Goal: Task Accomplishment & Management: Complete application form

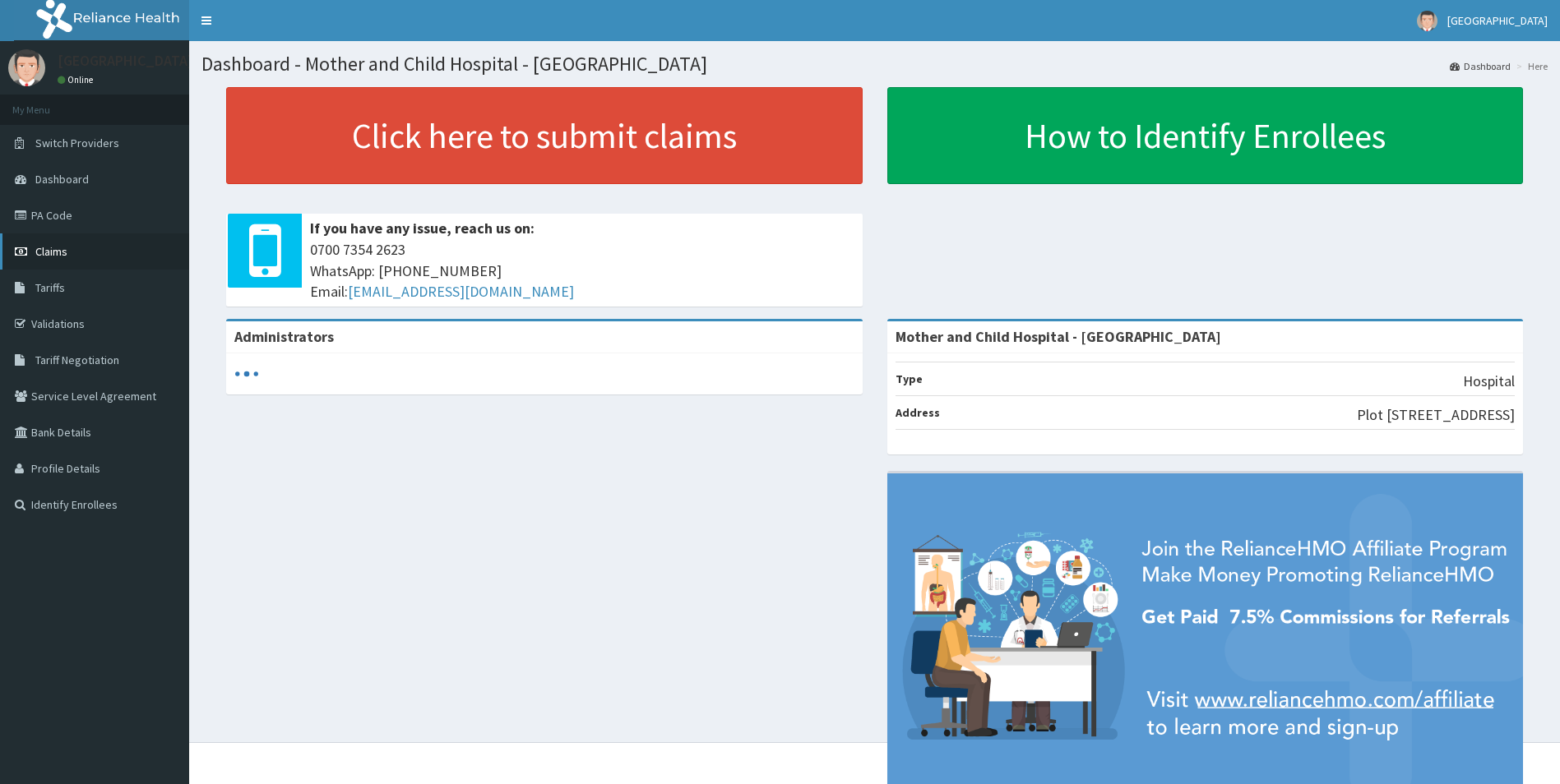
click at [57, 246] on span "Claims" at bounding box center [51, 251] width 32 height 14
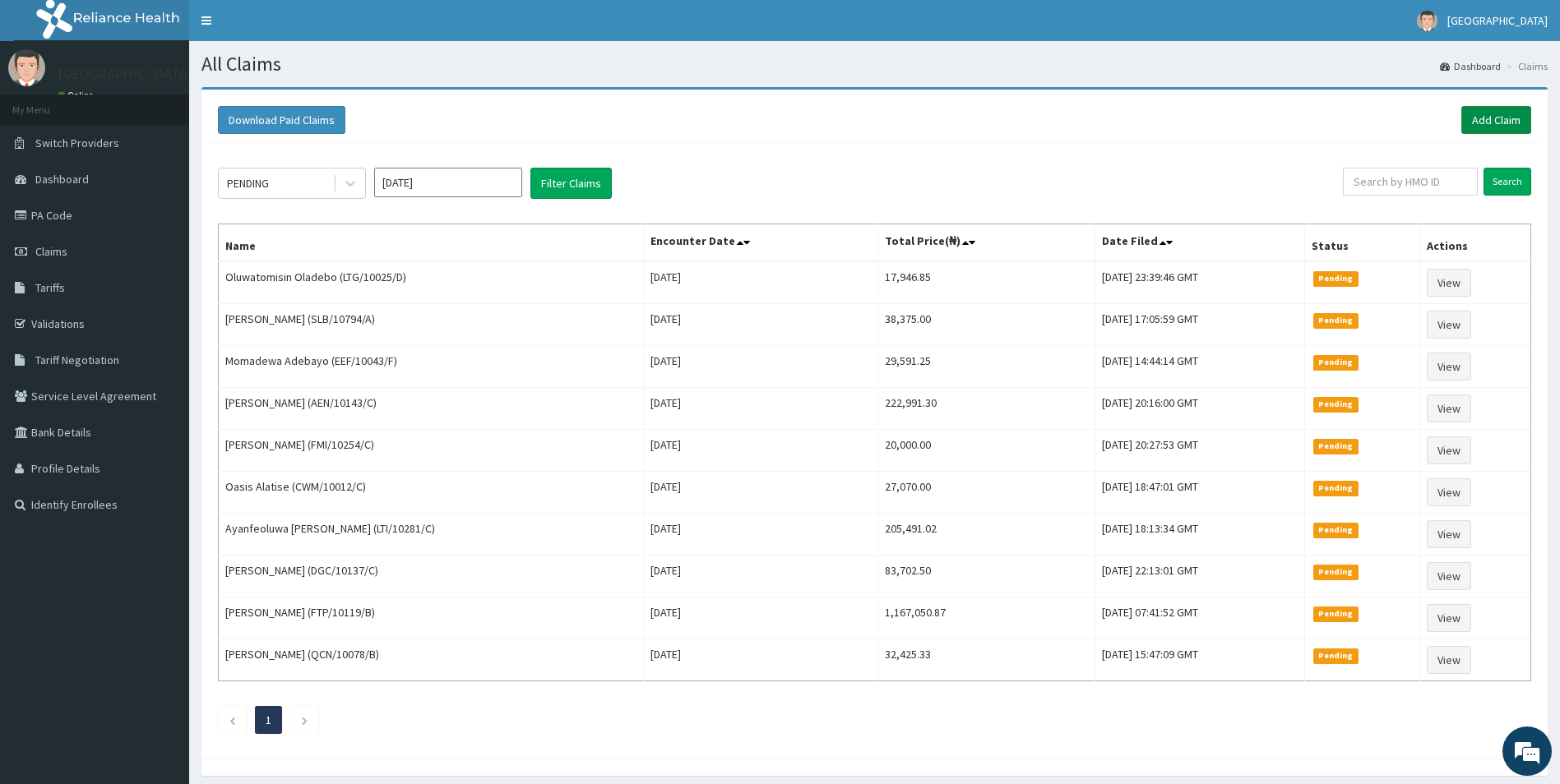
click at [1495, 114] on link "Add Claim" at bounding box center [1496, 119] width 70 height 28
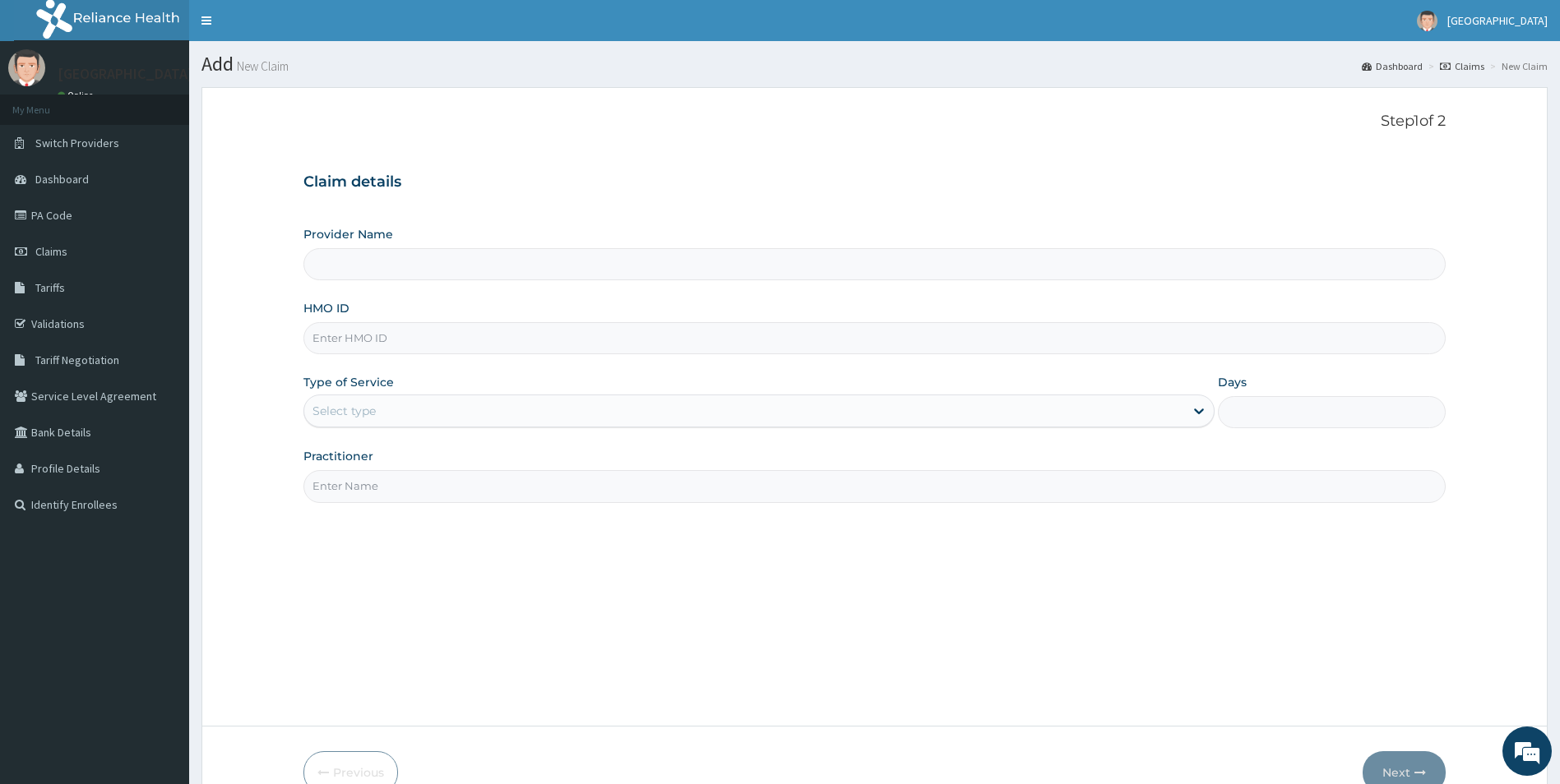
type input "Mother and Child Hospital - Omole"
click at [375, 346] on input "HMO ID" at bounding box center [875, 337] width 1143 height 32
type input "SBL/10171/B"
click at [360, 409] on div "Select type" at bounding box center [345, 411] width 63 height 16
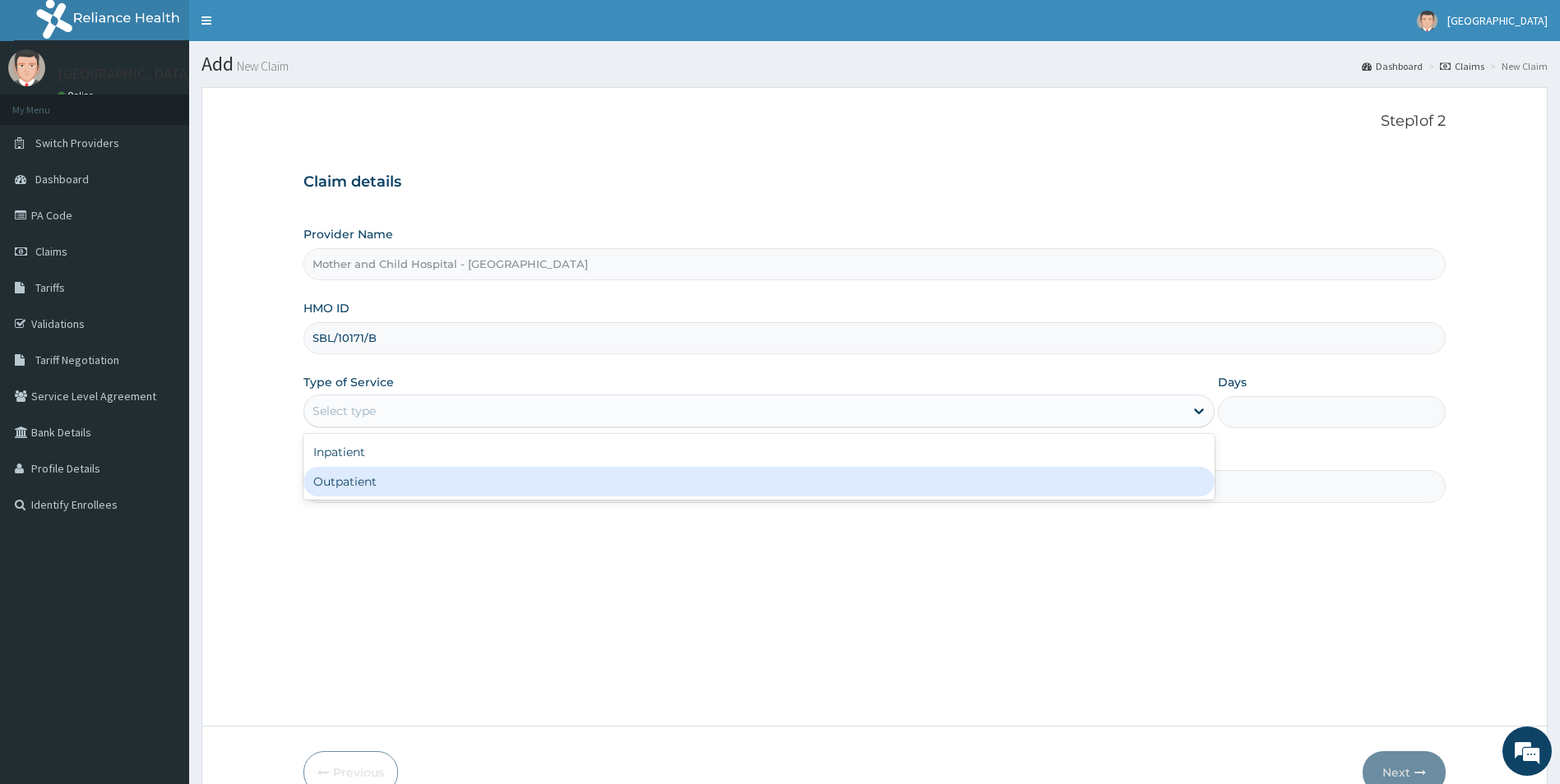
click at [369, 480] on div "Outpatient" at bounding box center [760, 481] width 912 height 30
type input "1"
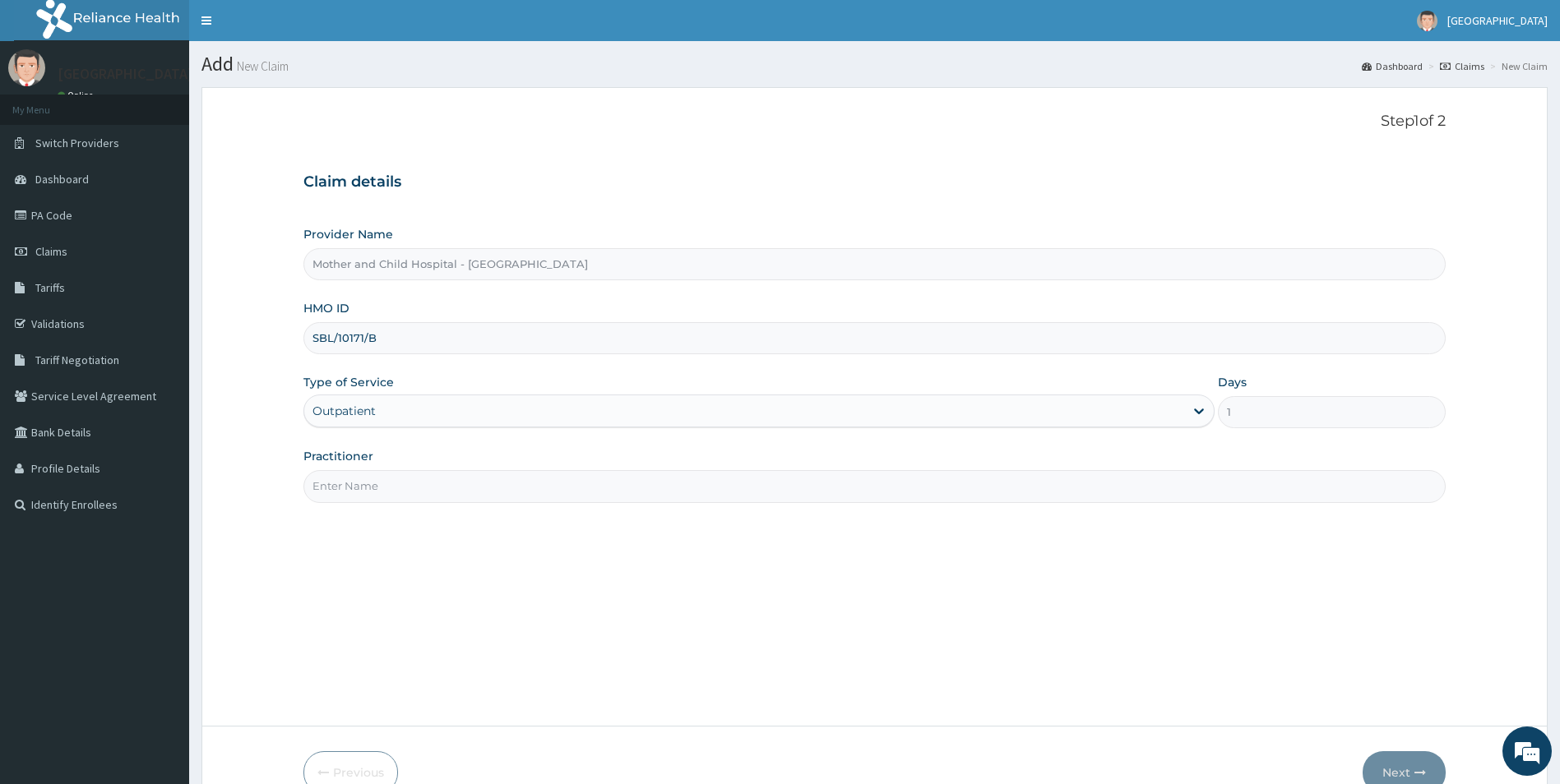
click at [364, 489] on input "Practitioner" at bounding box center [875, 486] width 1143 height 32
type input "DR JOKOH"
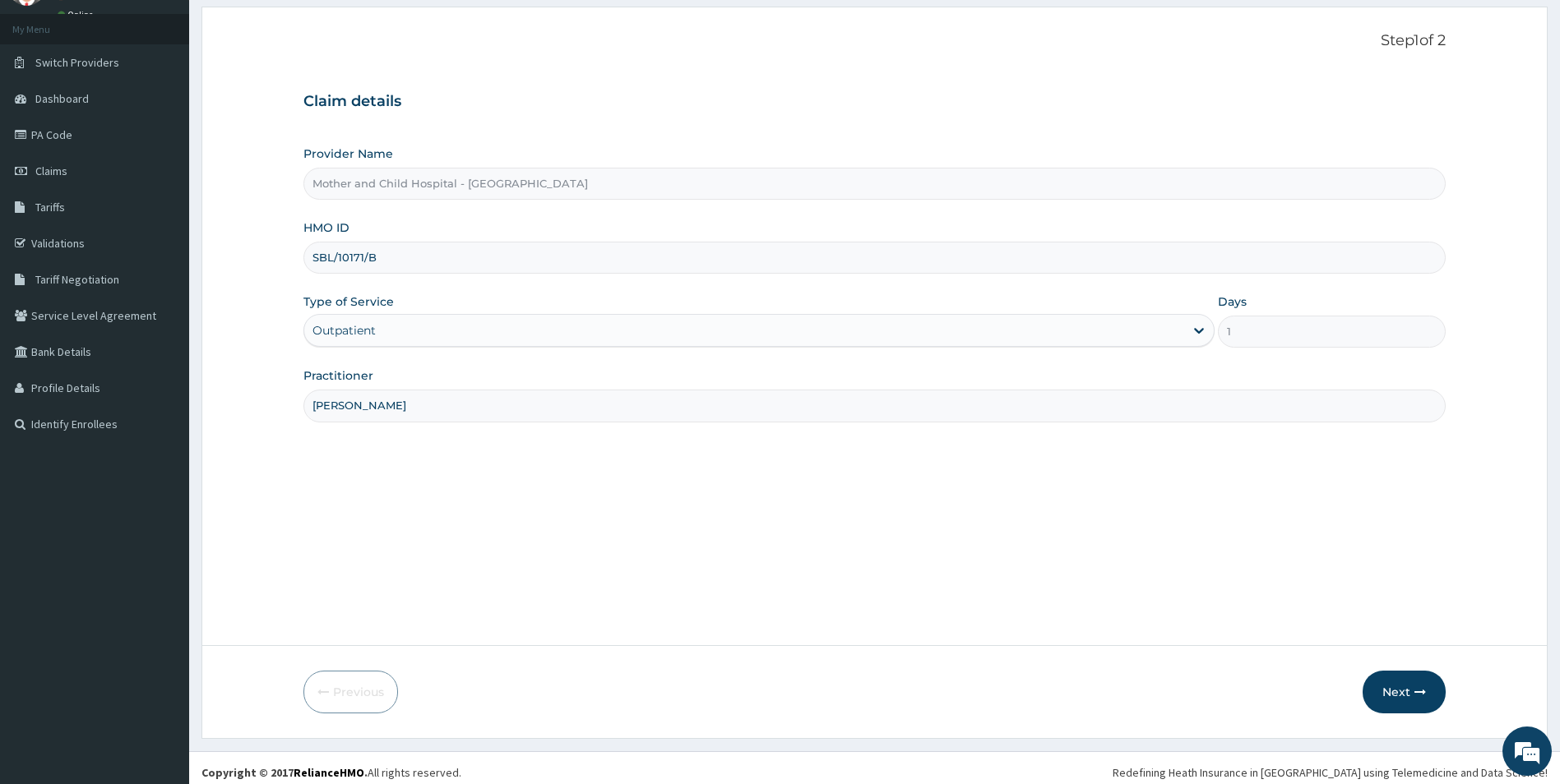
scroll to position [90, 0]
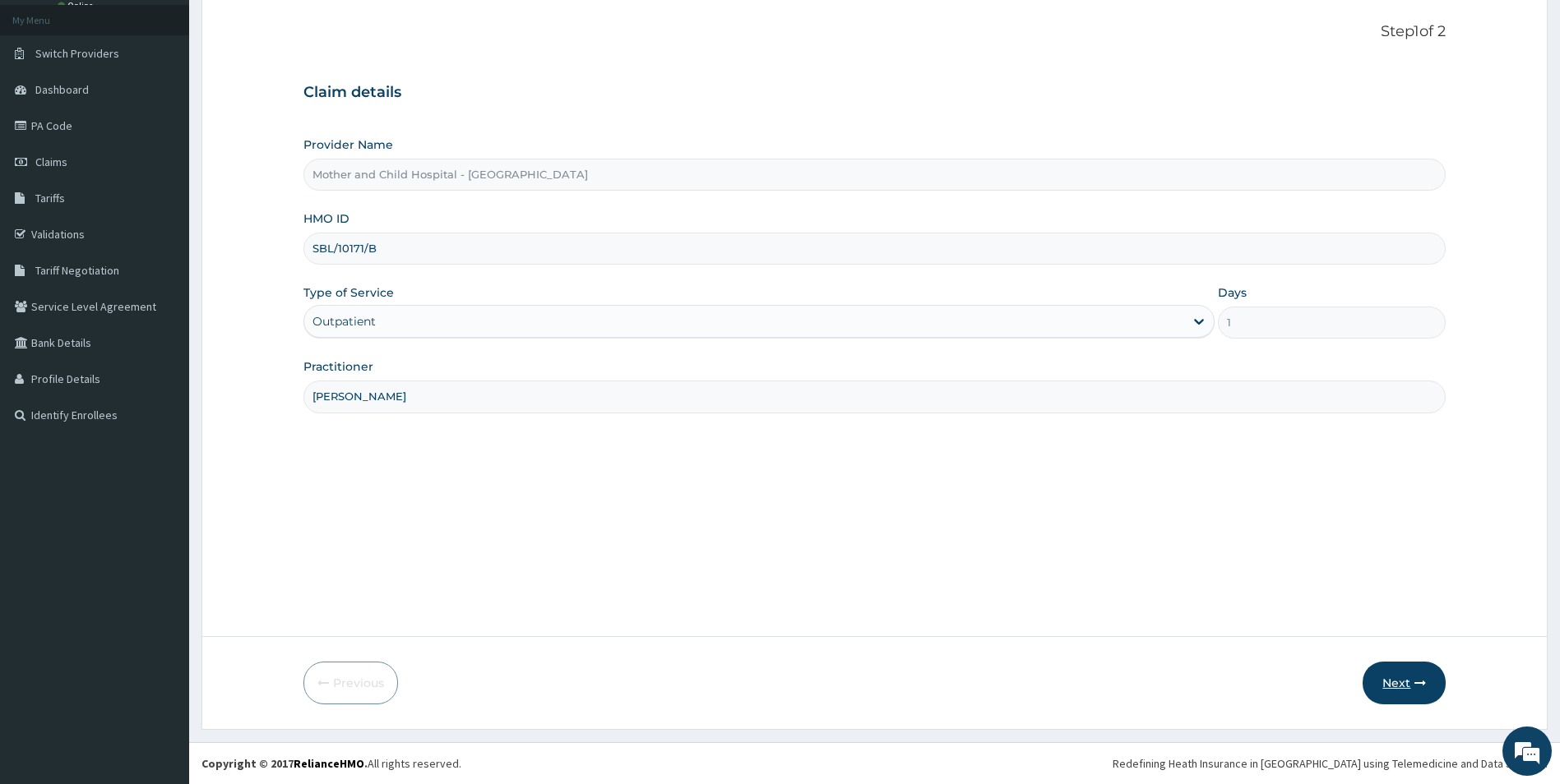
click at [1385, 679] on button "Next" at bounding box center [1404, 683] width 83 height 43
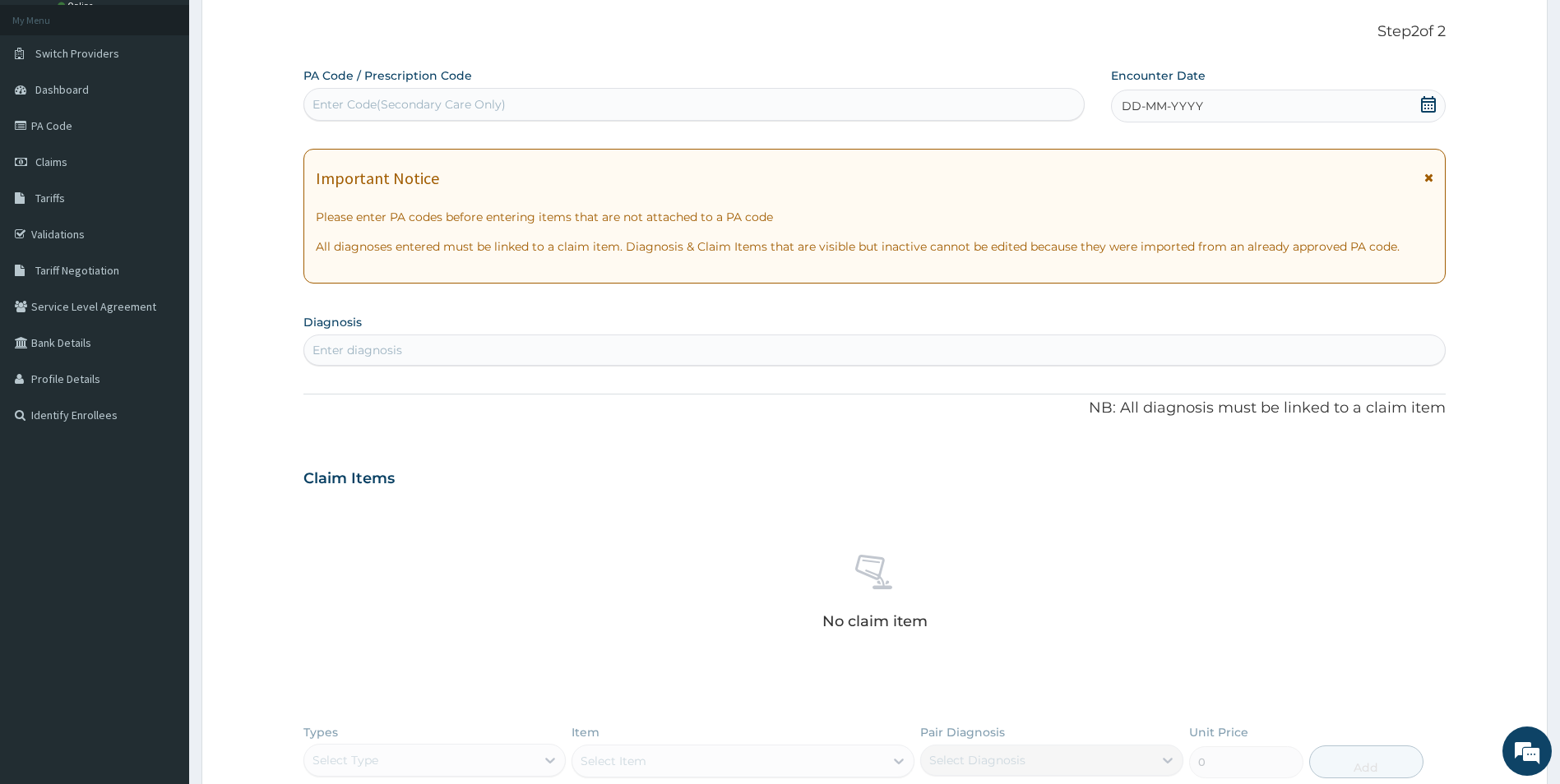
click at [1428, 104] on icon at bounding box center [1428, 104] width 16 height 16
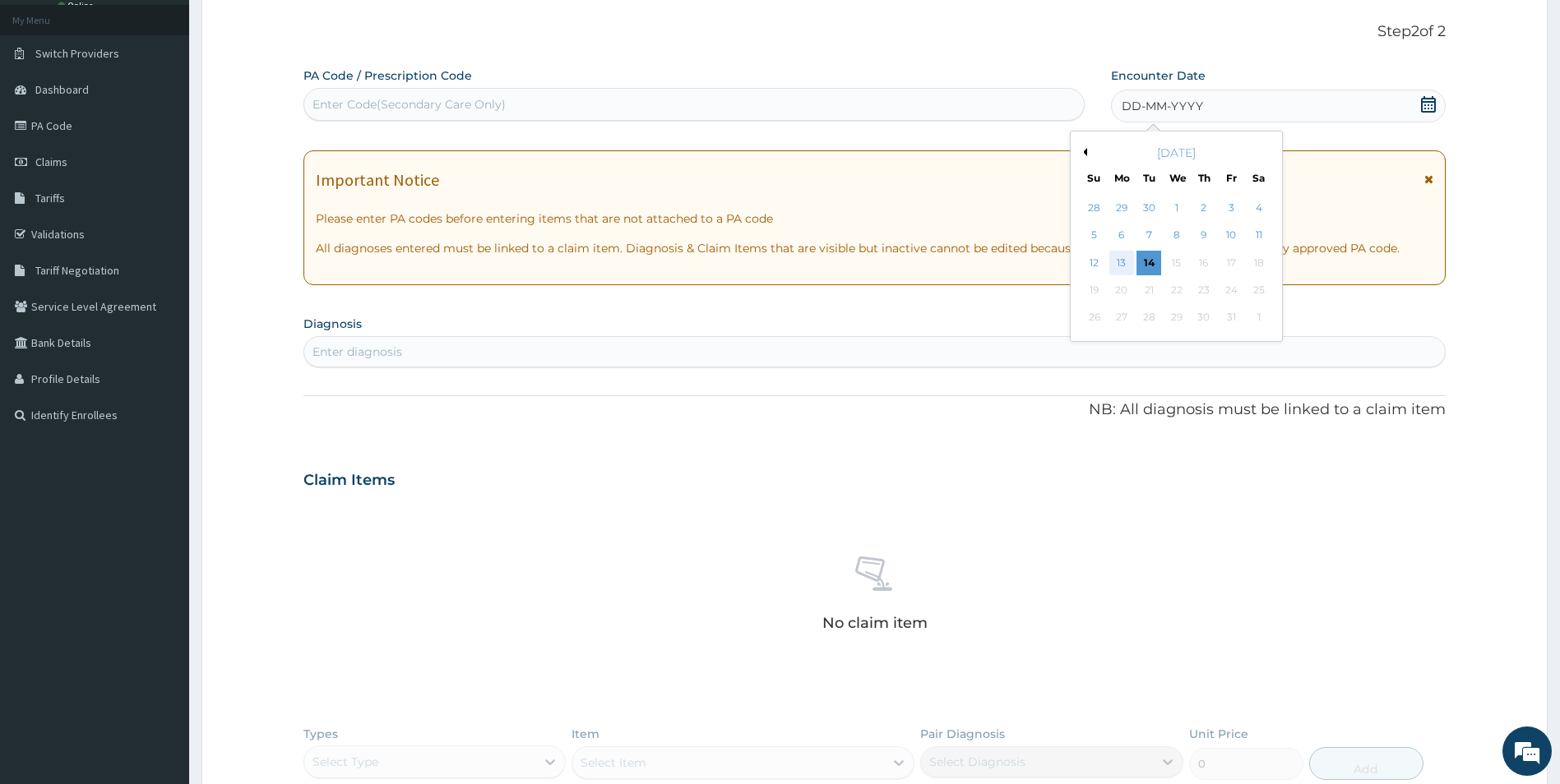
click at [1124, 261] on div "13" at bounding box center [1121, 262] width 24 height 24
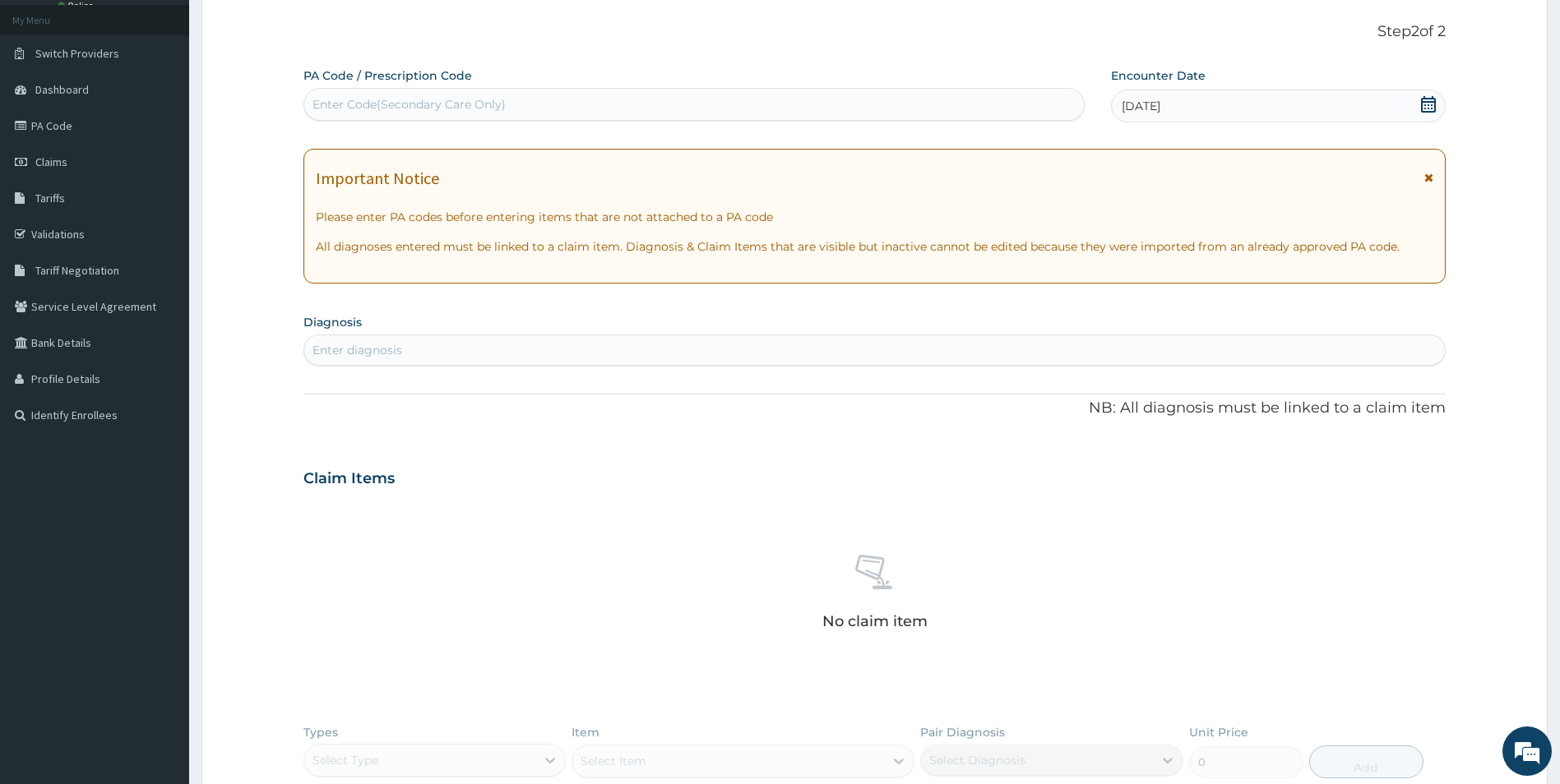
click at [519, 360] on div "Enter diagnosis" at bounding box center [875, 350] width 1141 height 26
type input "VULVA"
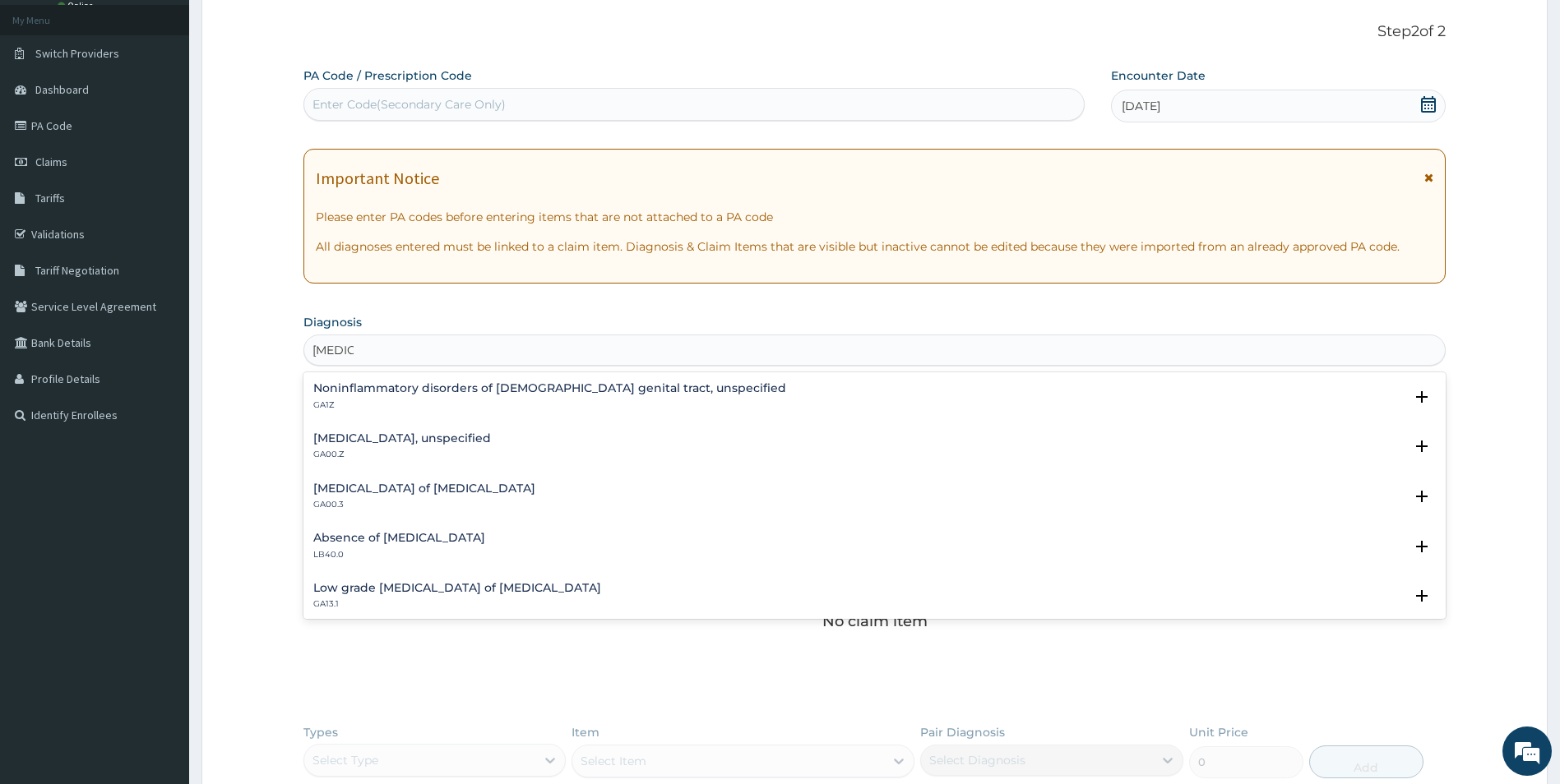
click at [405, 447] on div "Vulvitis, unspecified GA00.Z" at bounding box center [402, 447] width 177 height 29
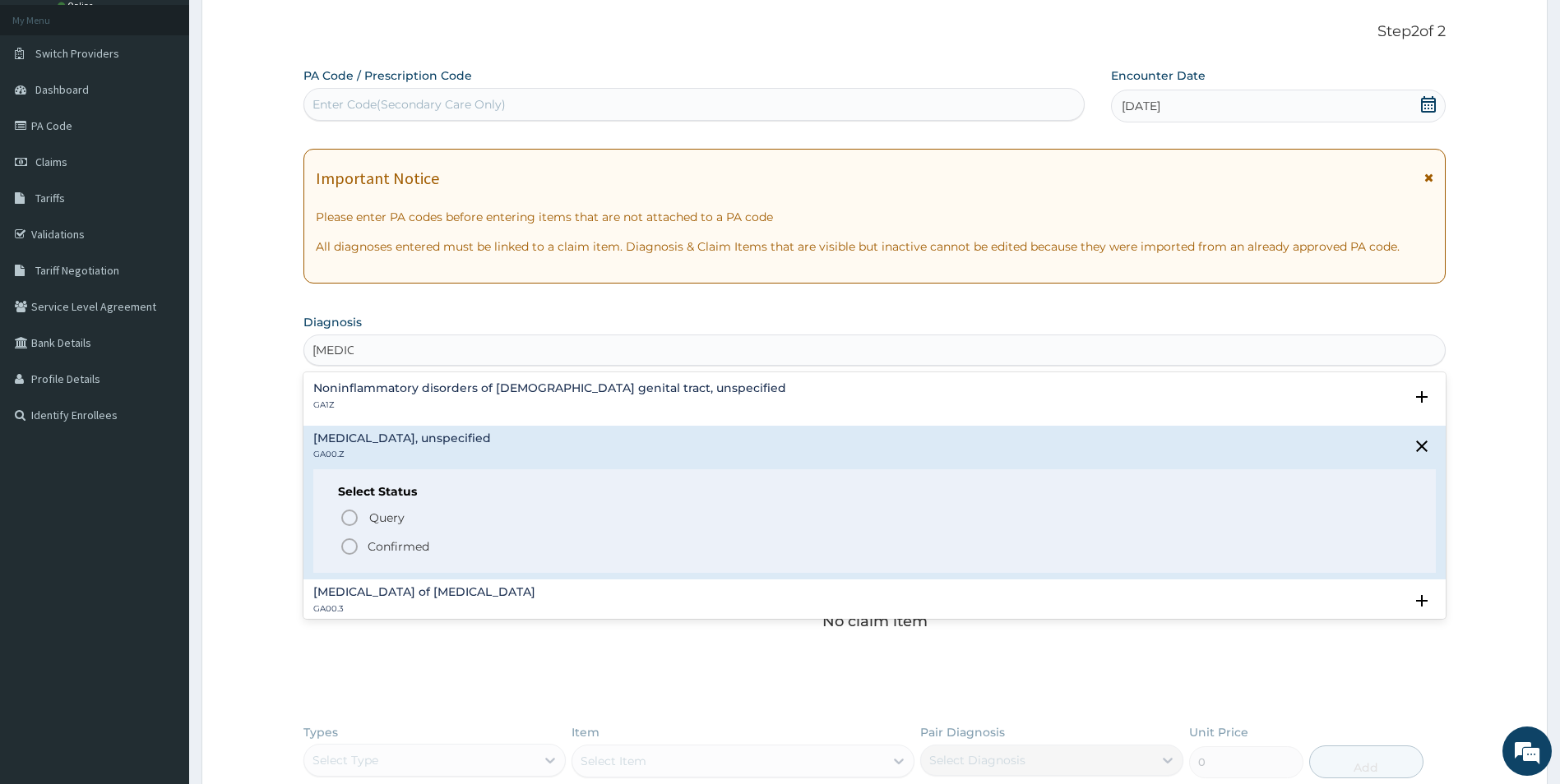
click at [394, 543] on p "Confirmed" at bounding box center [398, 547] width 61 height 16
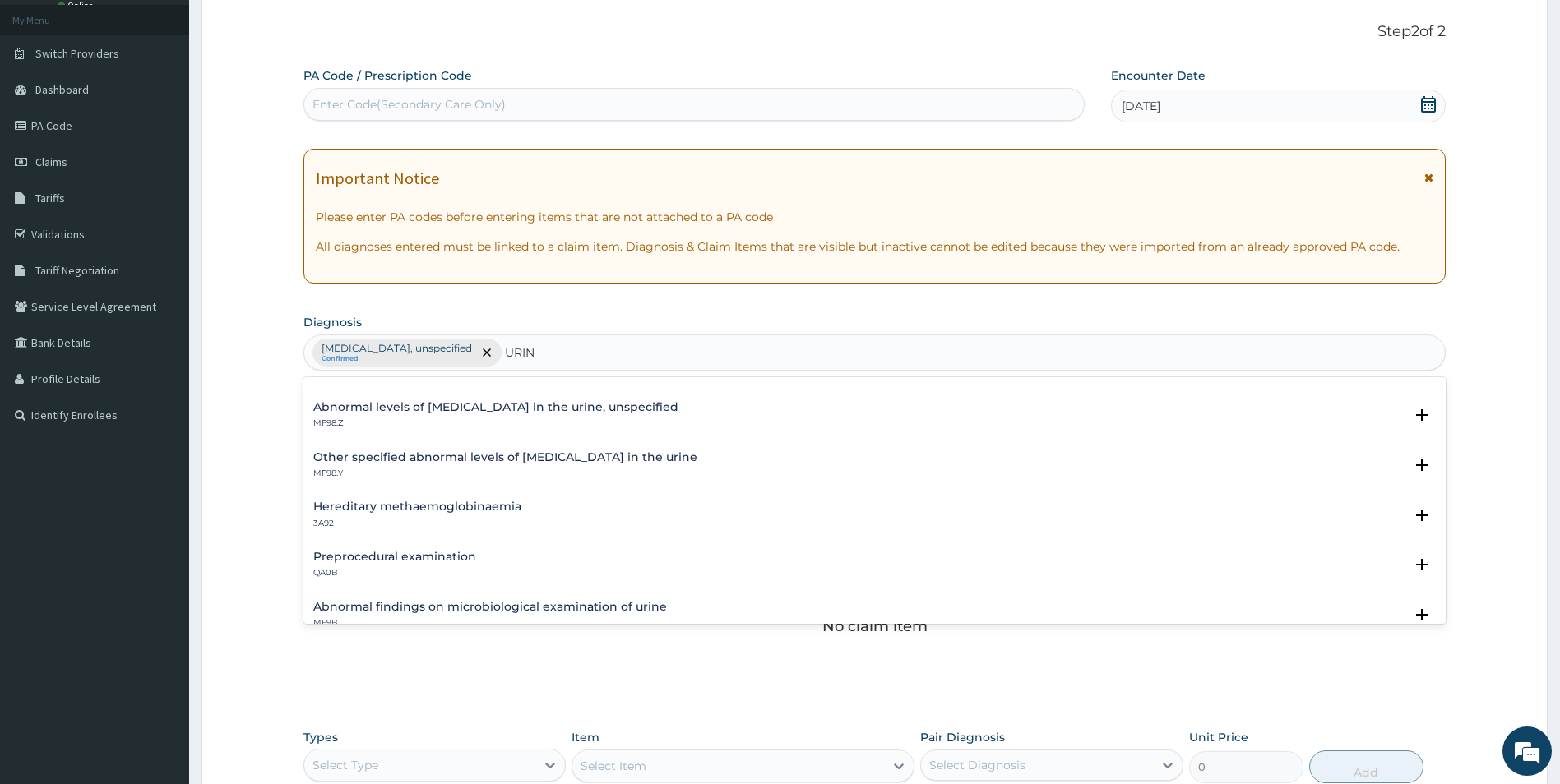
scroll to position [1307, 0]
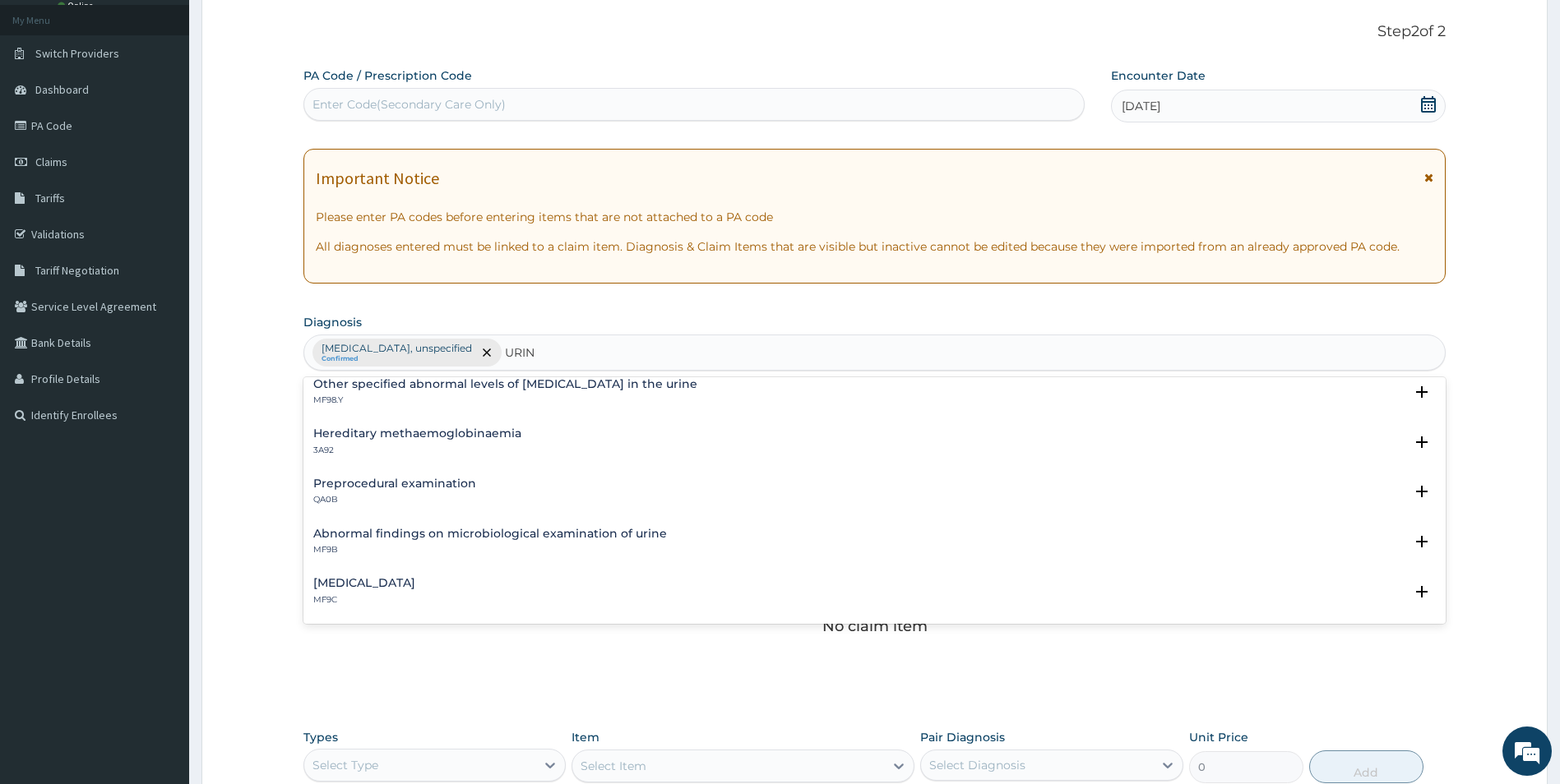
type input "URIN"
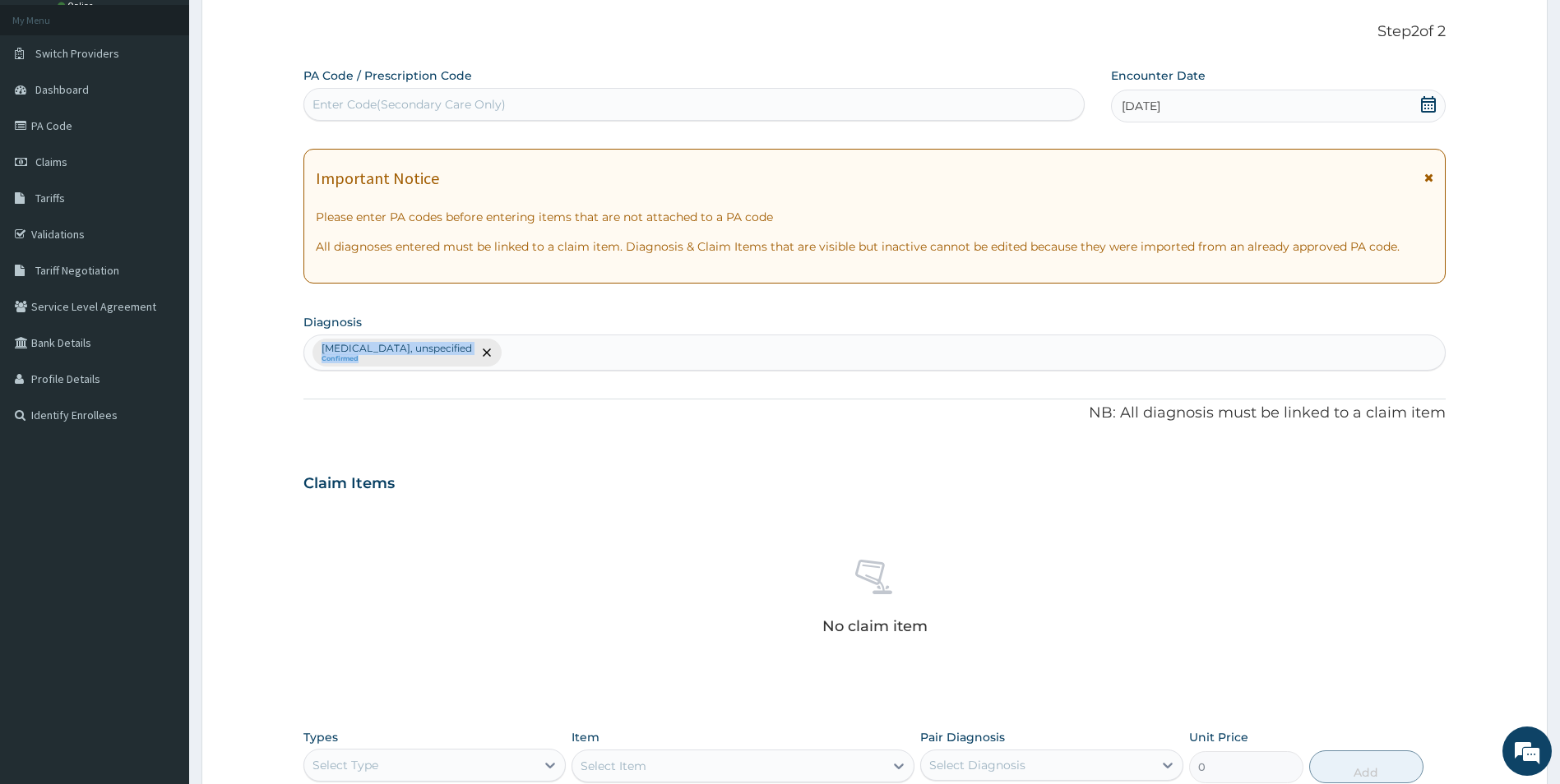
drag, startPoint x: 499, startPoint y: 330, endPoint x: 494, endPoint y: 362, distance: 32.4
click at [494, 362] on section "Diagnosis Vulvitis, unspecified Confirmed" at bounding box center [875, 340] width 1143 height 61
click at [494, 362] on div "Vulvitis, unspecified Confirmed" at bounding box center [875, 353] width 1141 height 34
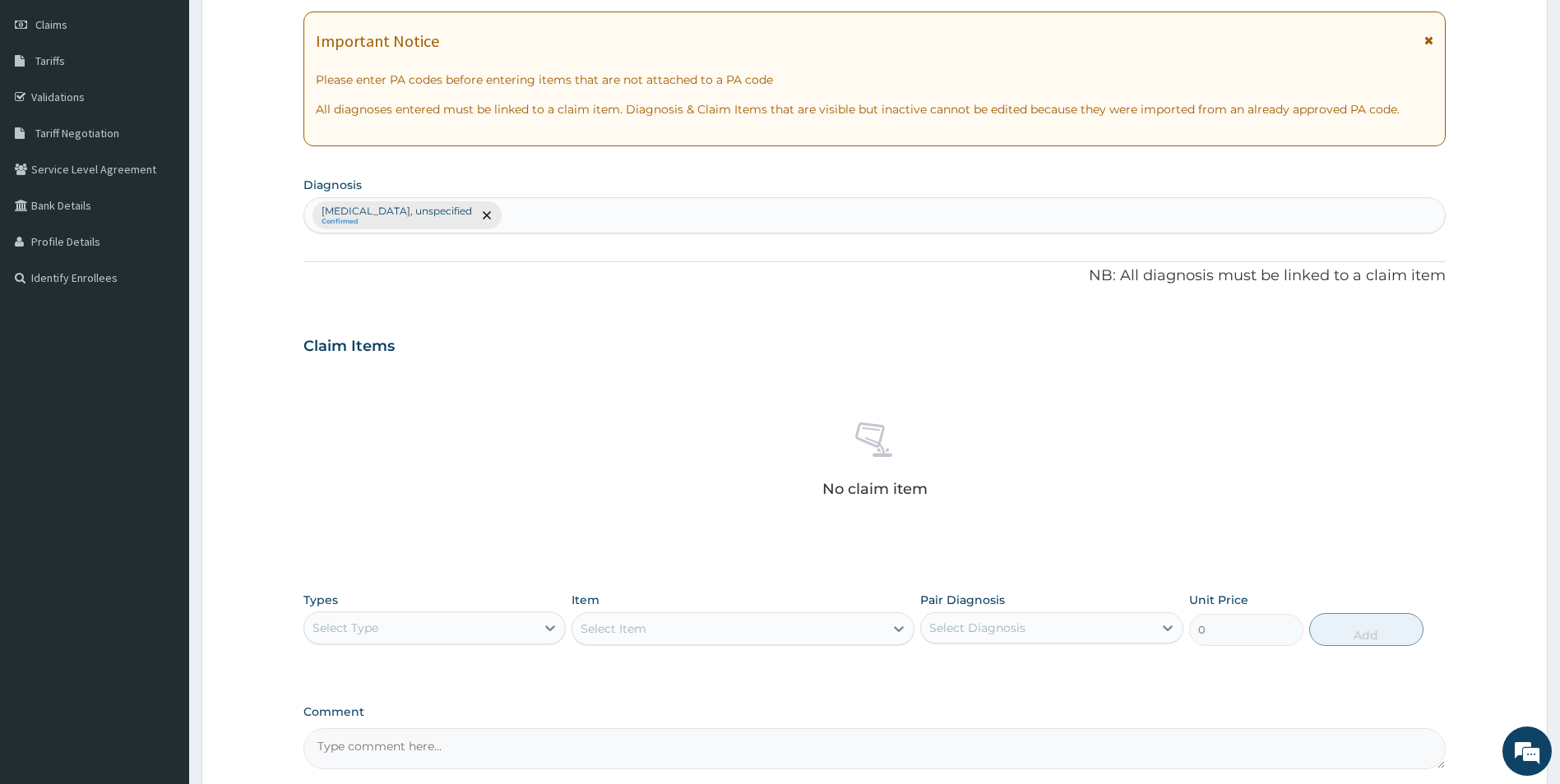
scroll to position [385, 0]
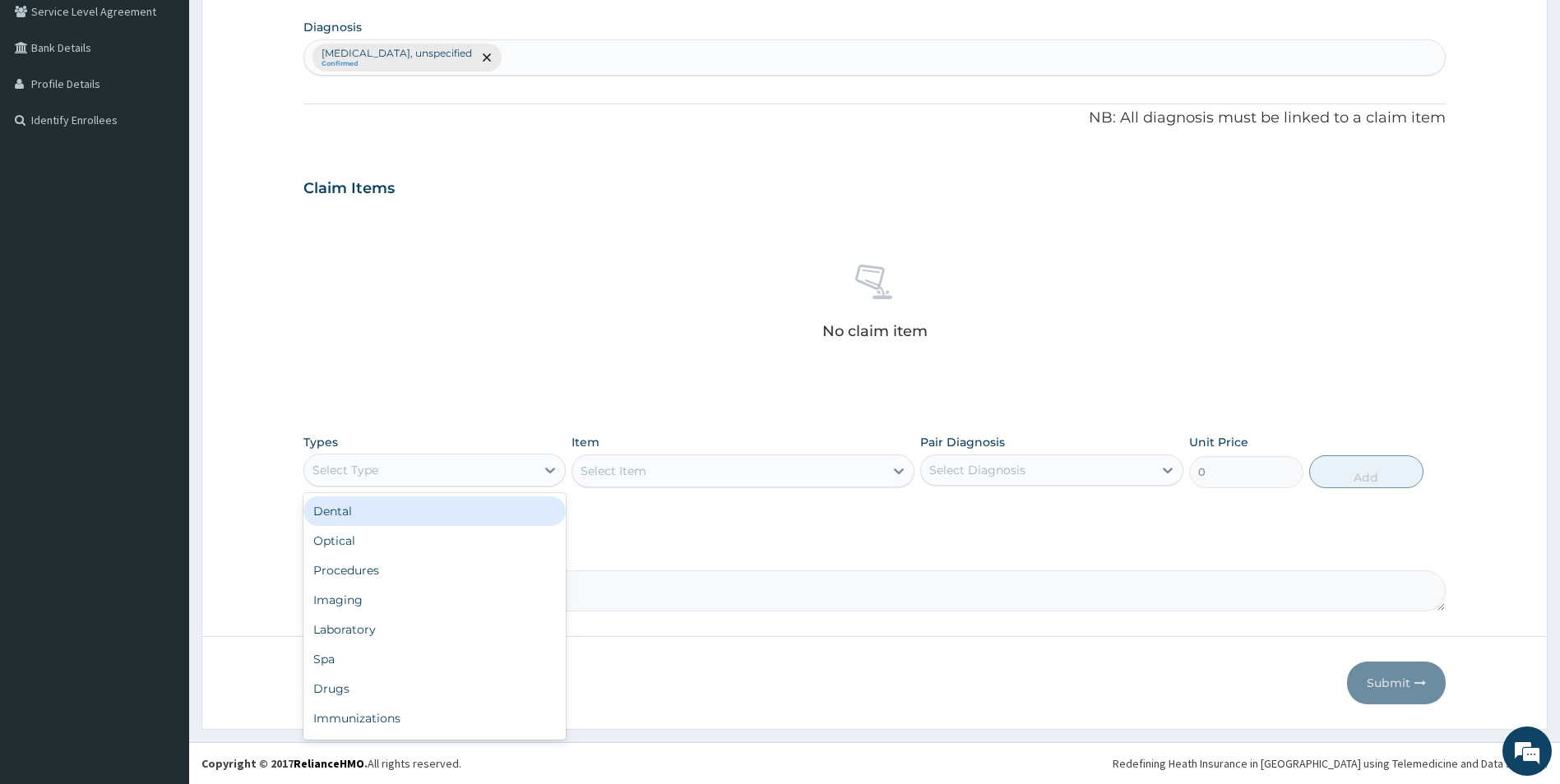
click at [508, 475] on div "Select Type" at bounding box center [420, 470] width 232 height 26
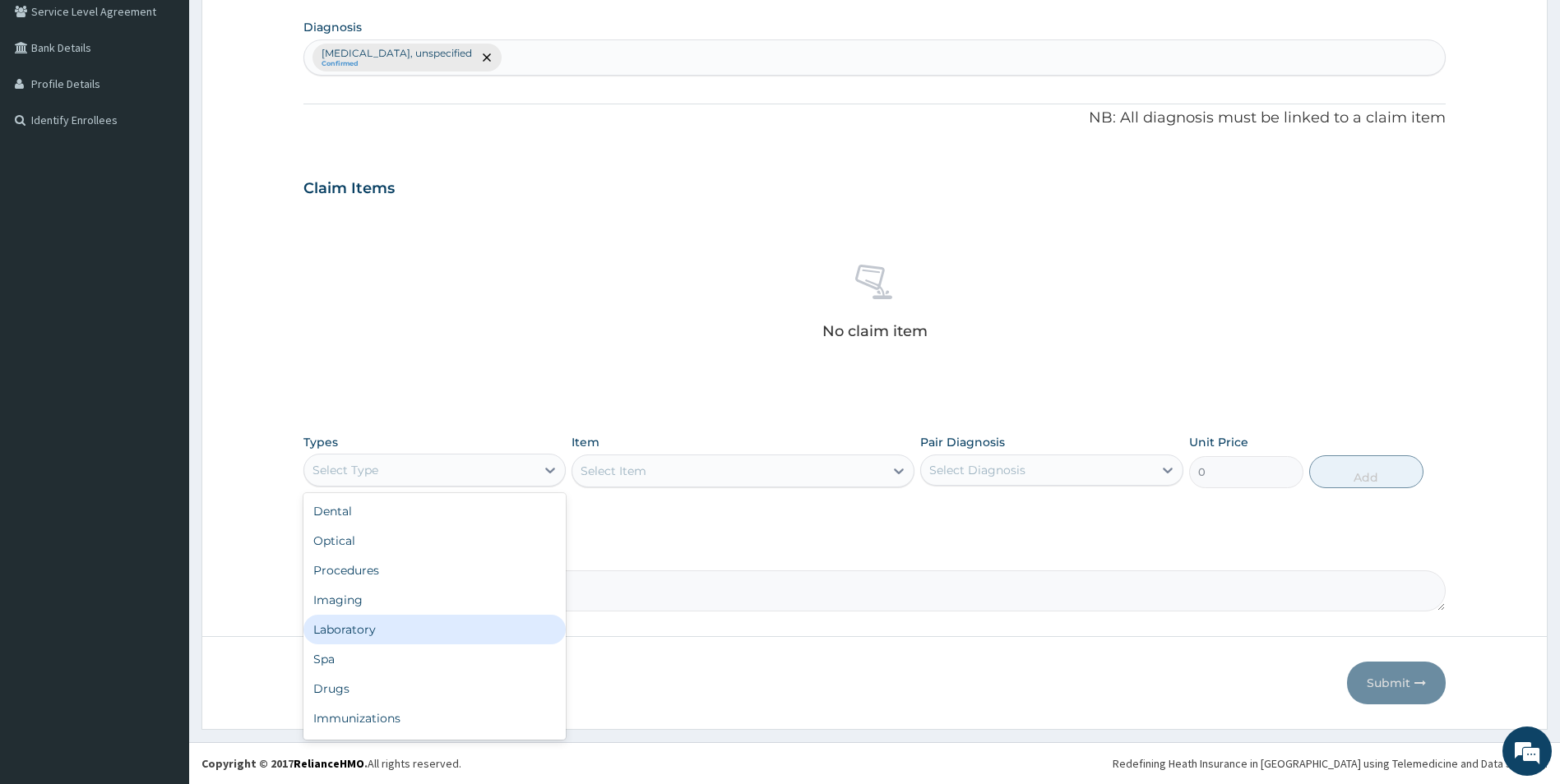
click at [406, 631] on div "Laboratory" at bounding box center [435, 629] width 263 height 30
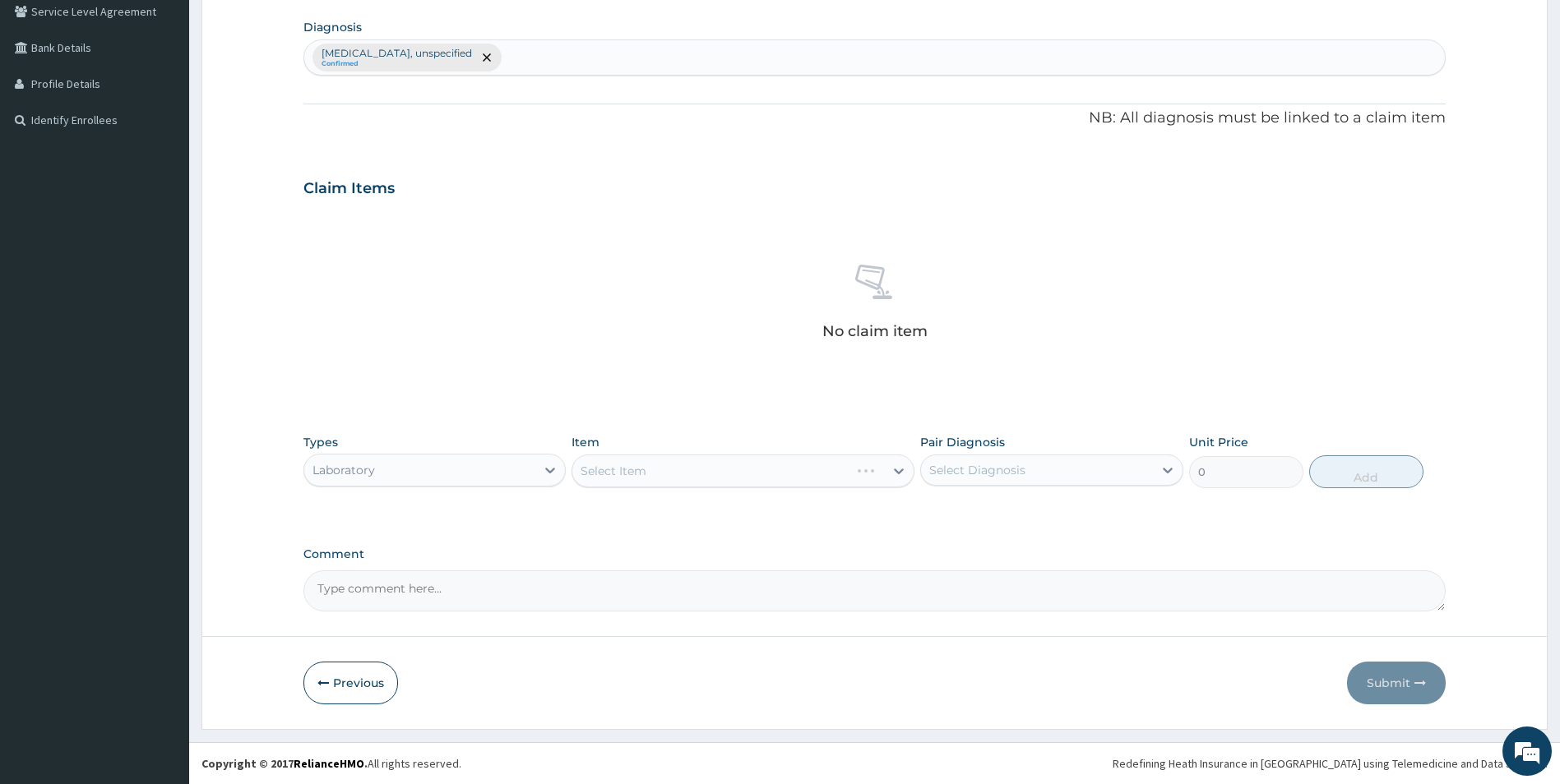
click at [706, 468] on div "Select Item" at bounding box center [742, 471] width 343 height 33
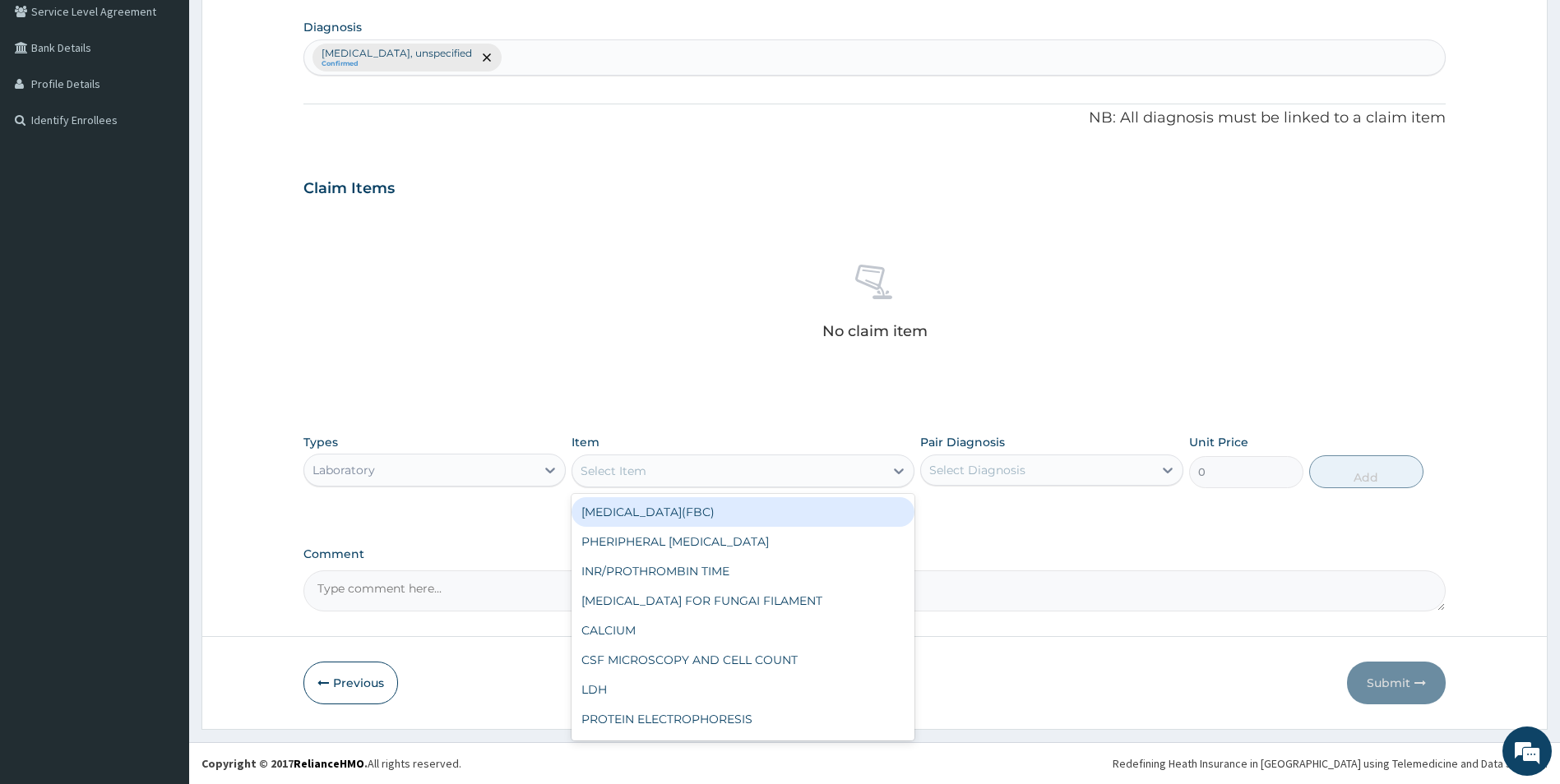
click at [706, 468] on div "Select Item" at bounding box center [728, 470] width 312 height 26
type input "HVS"
click at [752, 505] on div "HVS/USM/C/S (EACH)" at bounding box center [742, 512] width 343 height 30
type input "3506.25"
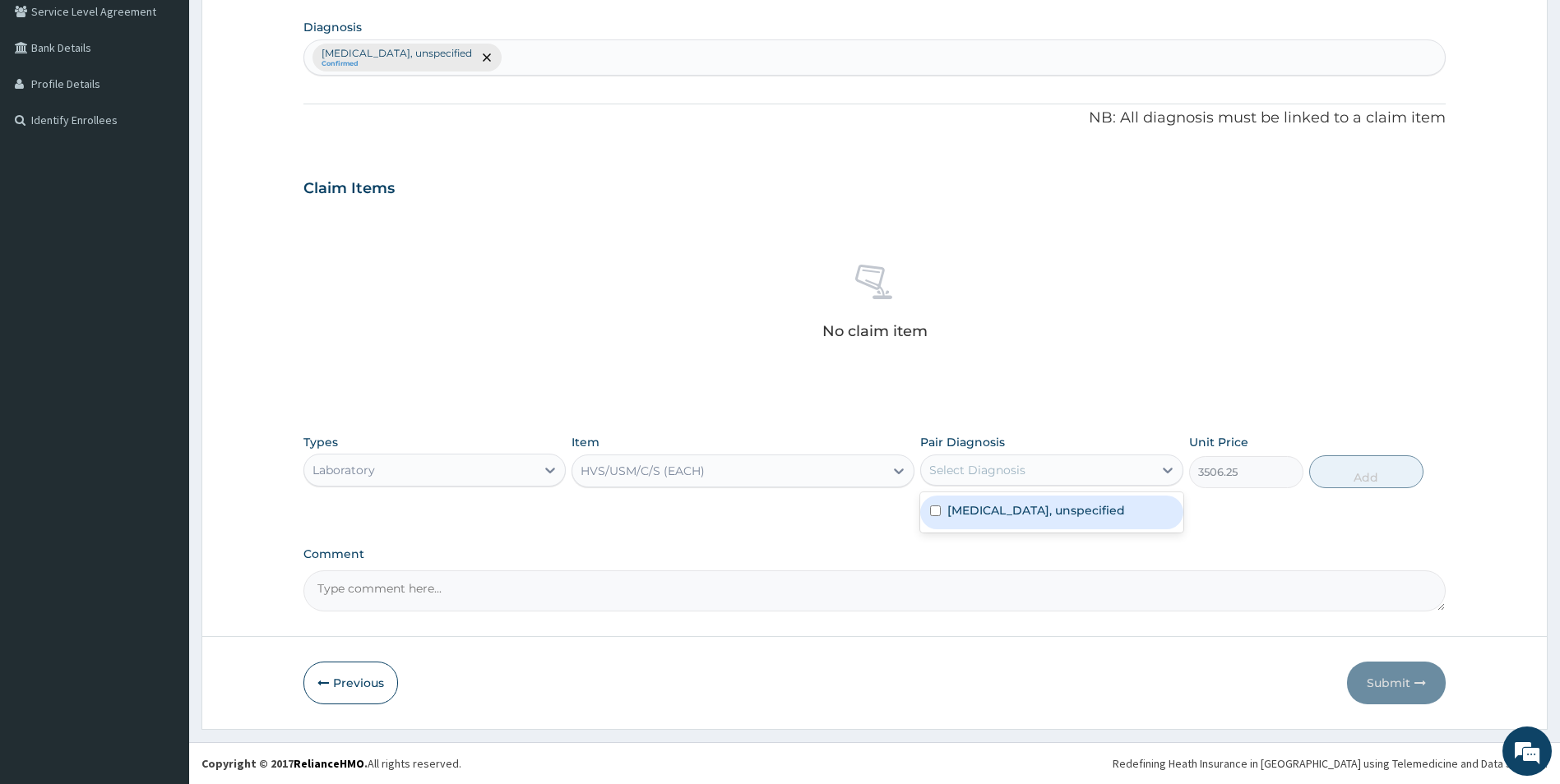
click at [995, 467] on div "Select Diagnosis" at bounding box center [977, 470] width 96 height 16
click at [1013, 512] on label "Vulvitis, unspecified" at bounding box center [1036, 511] width 177 height 16
checkbox input "true"
click at [1381, 483] on button "Add" at bounding box center [1366, 472] width 114 height 33
type input "0"
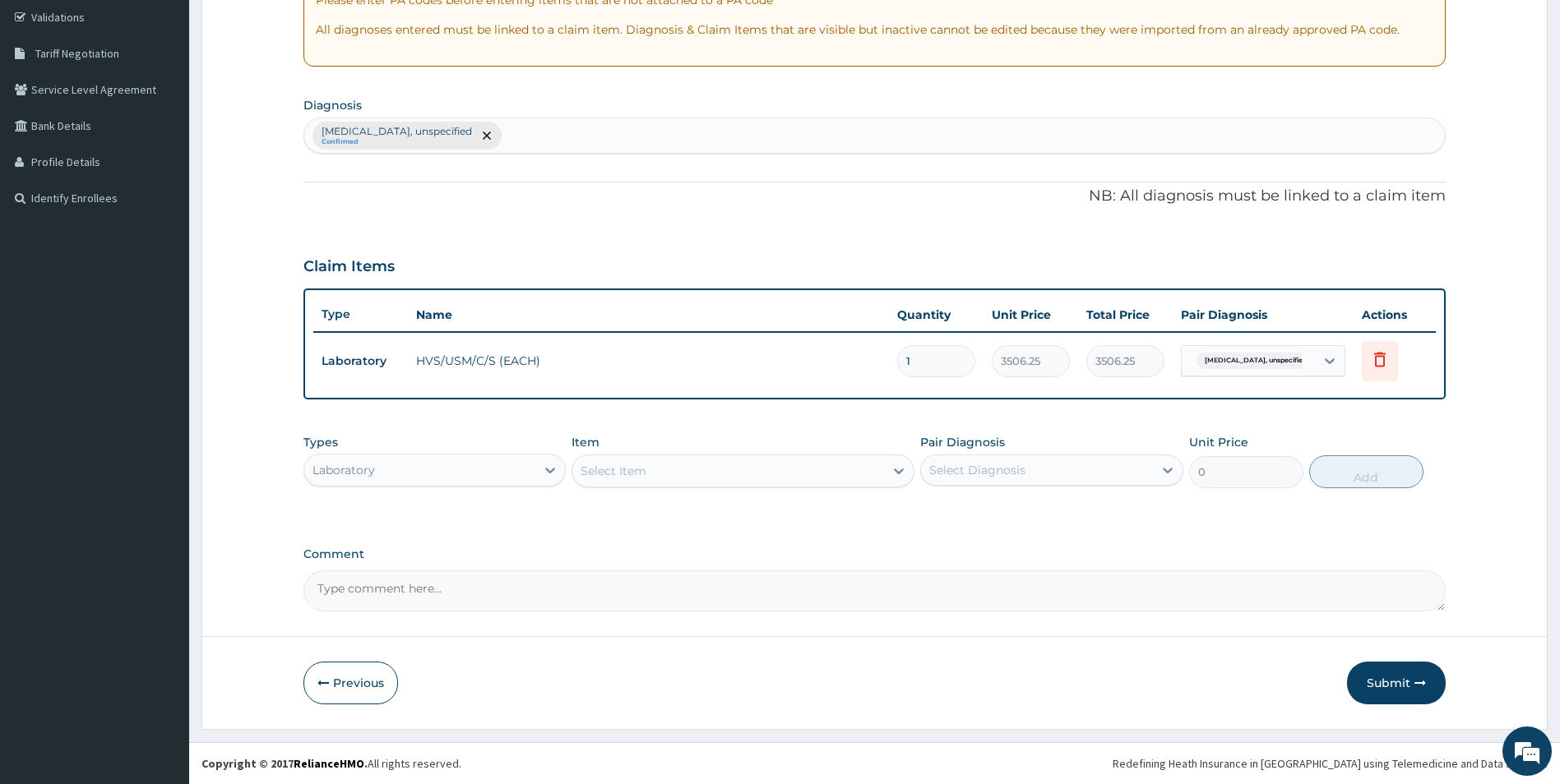
scroll to position [307, 0]
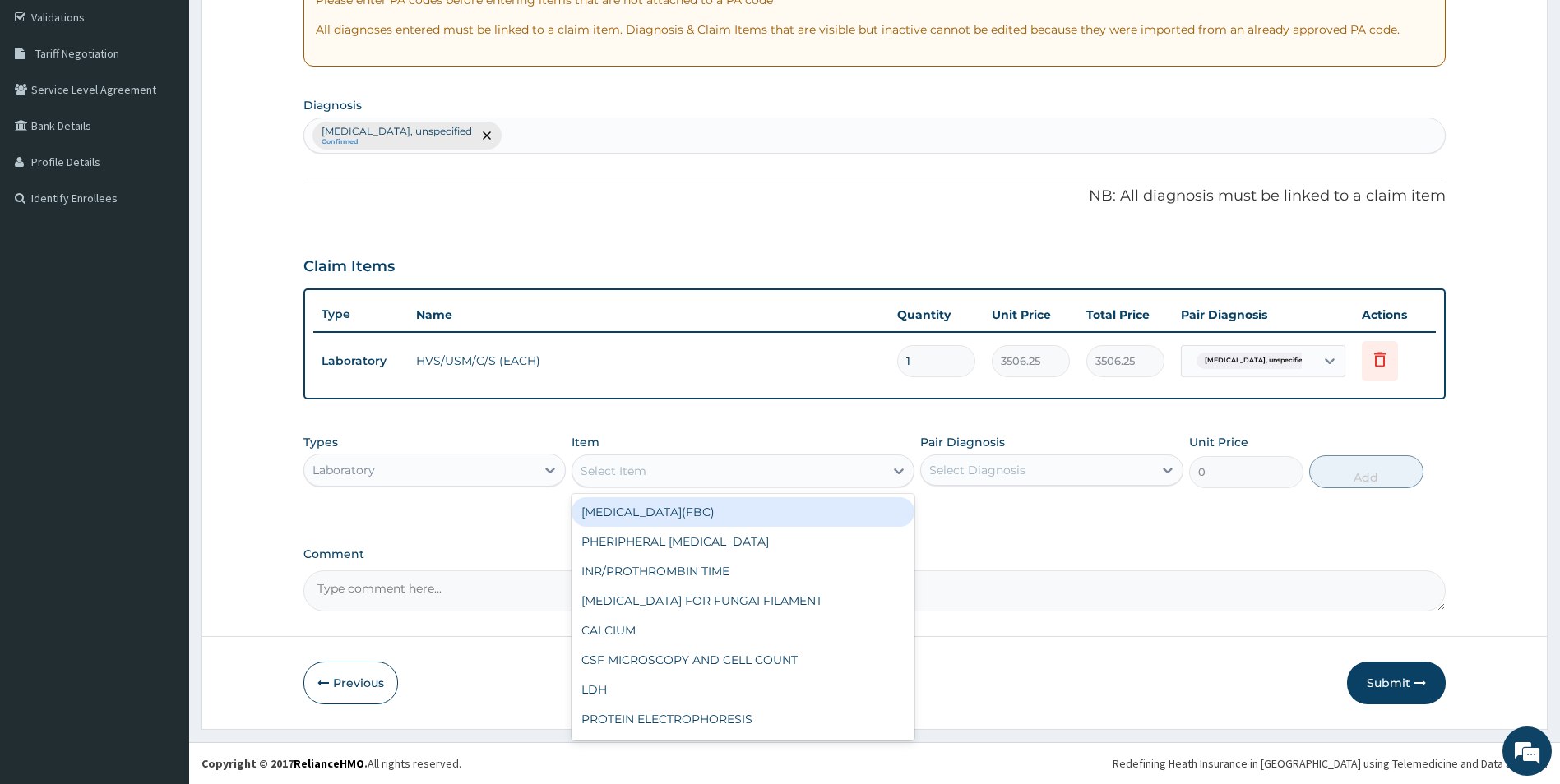
click at [679, 458] on div "Select Item" at bounding box center [728, 470] width 312 height 26
type input "URI"
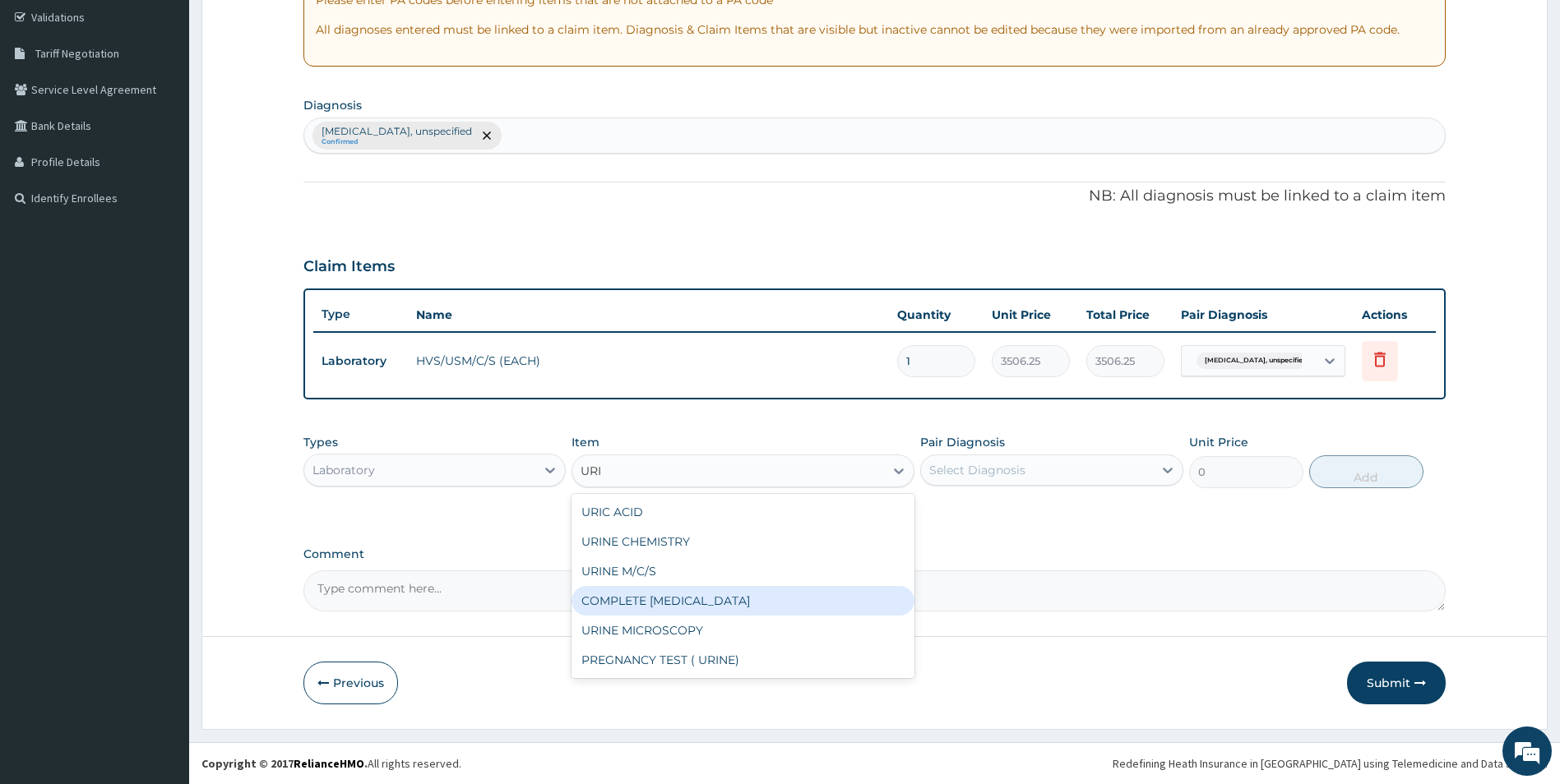
click at [663, 597] on div "COMPLETE URINALYSIS" at bounding box center [742, 600] width 343 height 30
type input "1870"
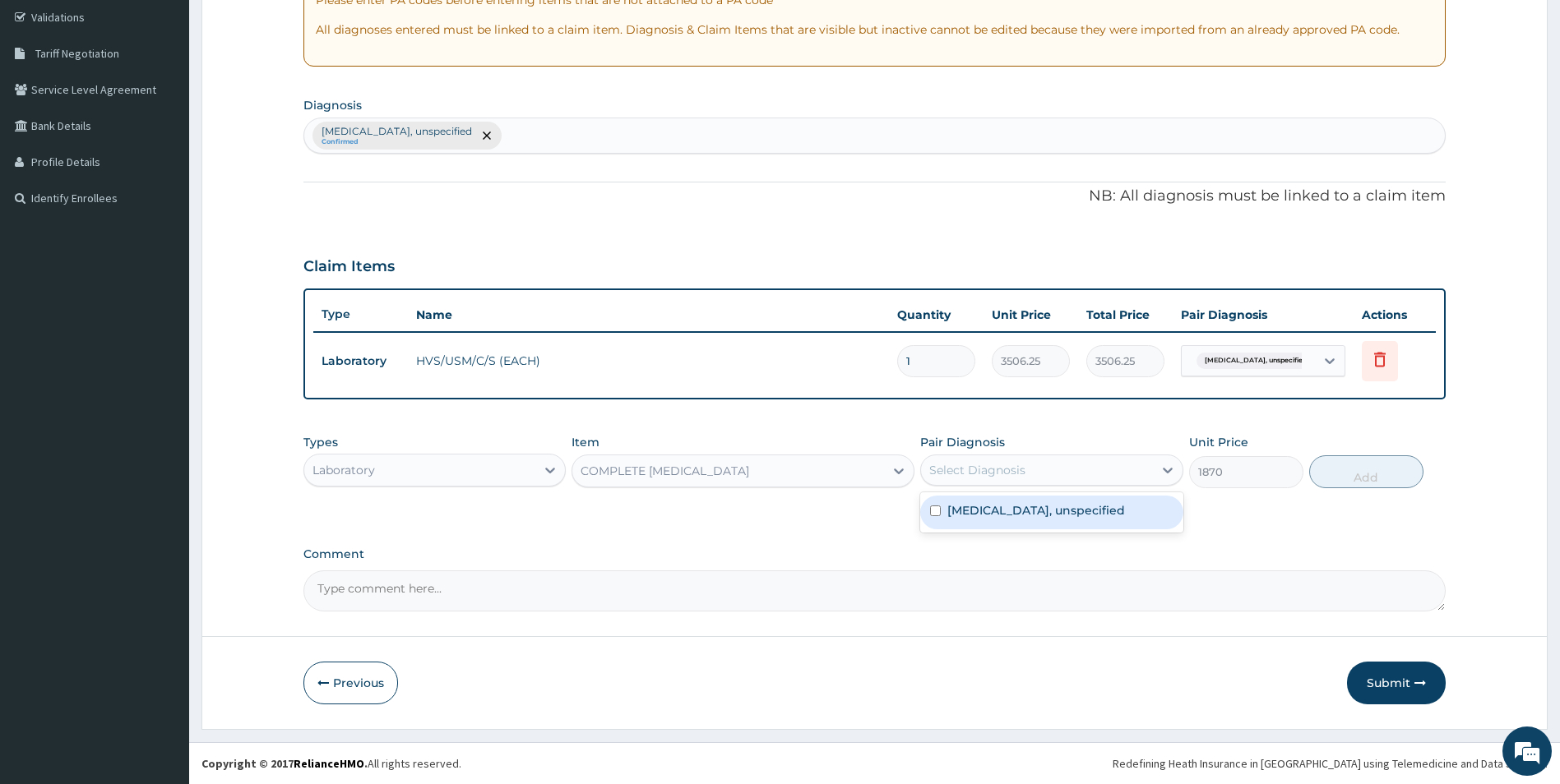
click at [994, 462] on div "Select Diagnosis" at bounding box center [977, 470] width 96 height 16
click at [987, 521] on div "Vulvitis, unspecified" at bounding box center [1051, 512] width 263 height 33
checkbox input "true"
click at [1359, 471] on button "Add" at bounding box center [1366, 472] width 114 height 33
type input "0"
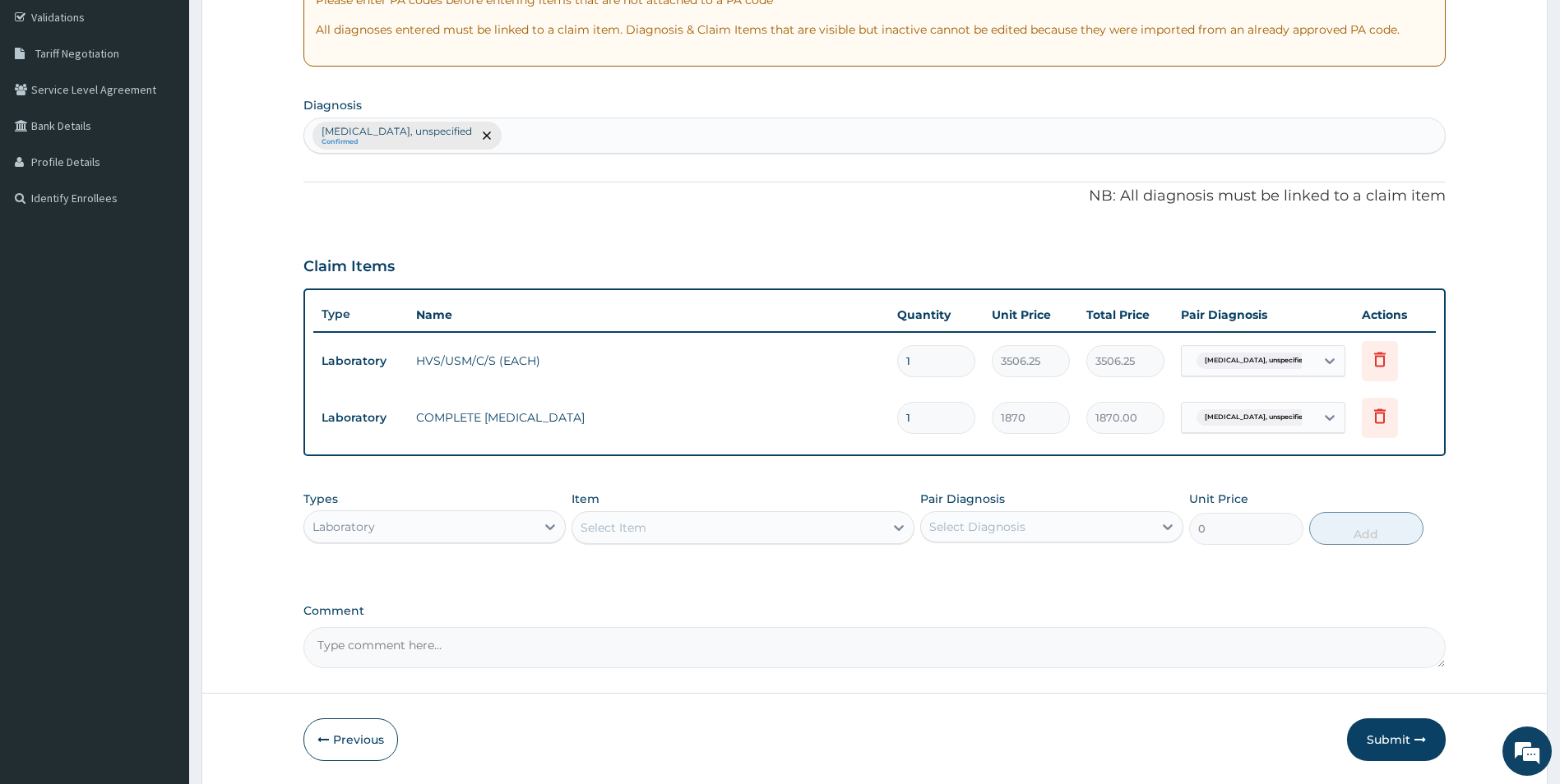
click at [794, 510] on div "Item Select Item" at bounding box center [742, 518] width 343 height 54
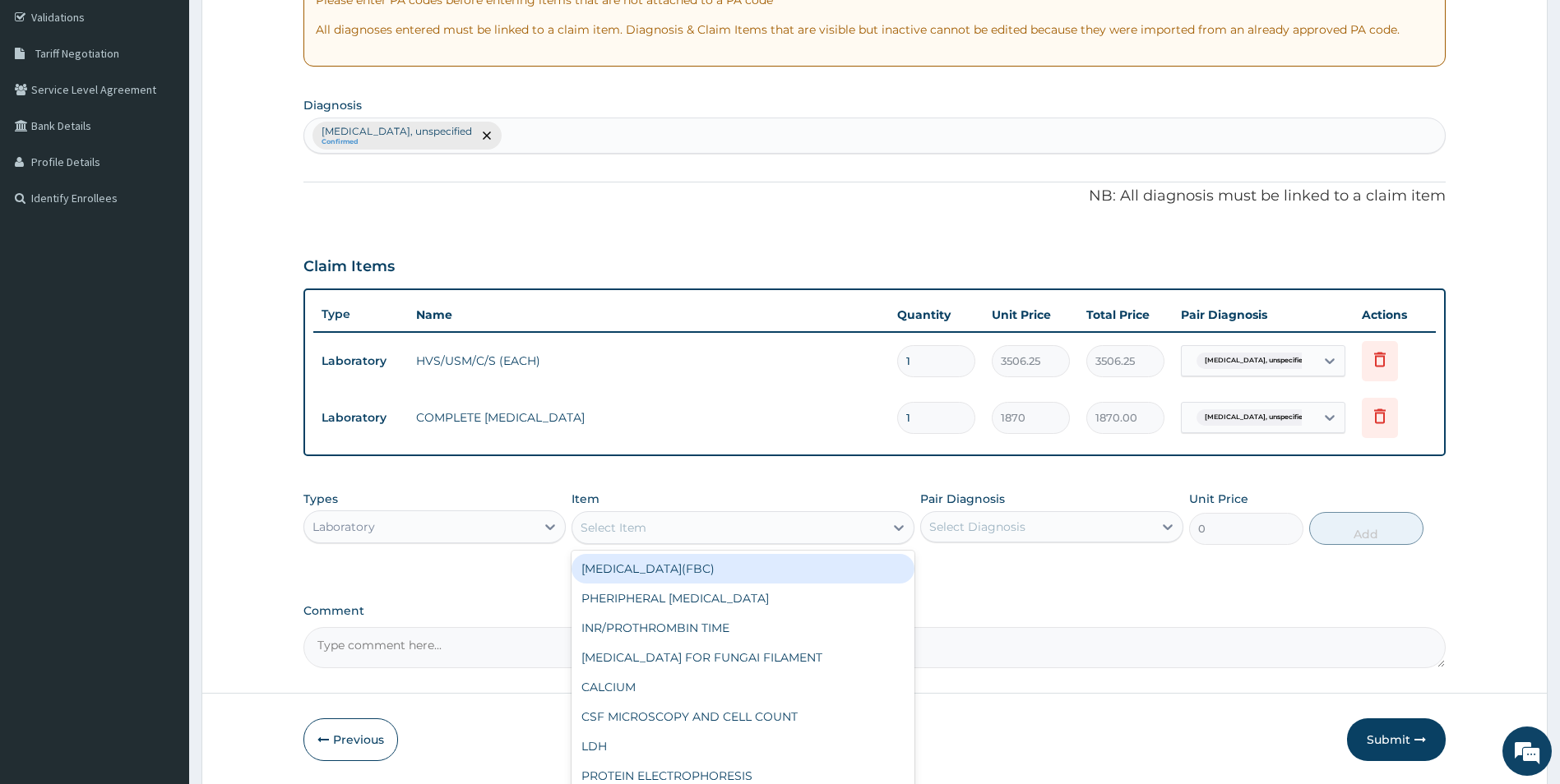
click at [799, 538] on div "Select Item" at bounding box center [728, 527] width 312 height 26
type input "URI"
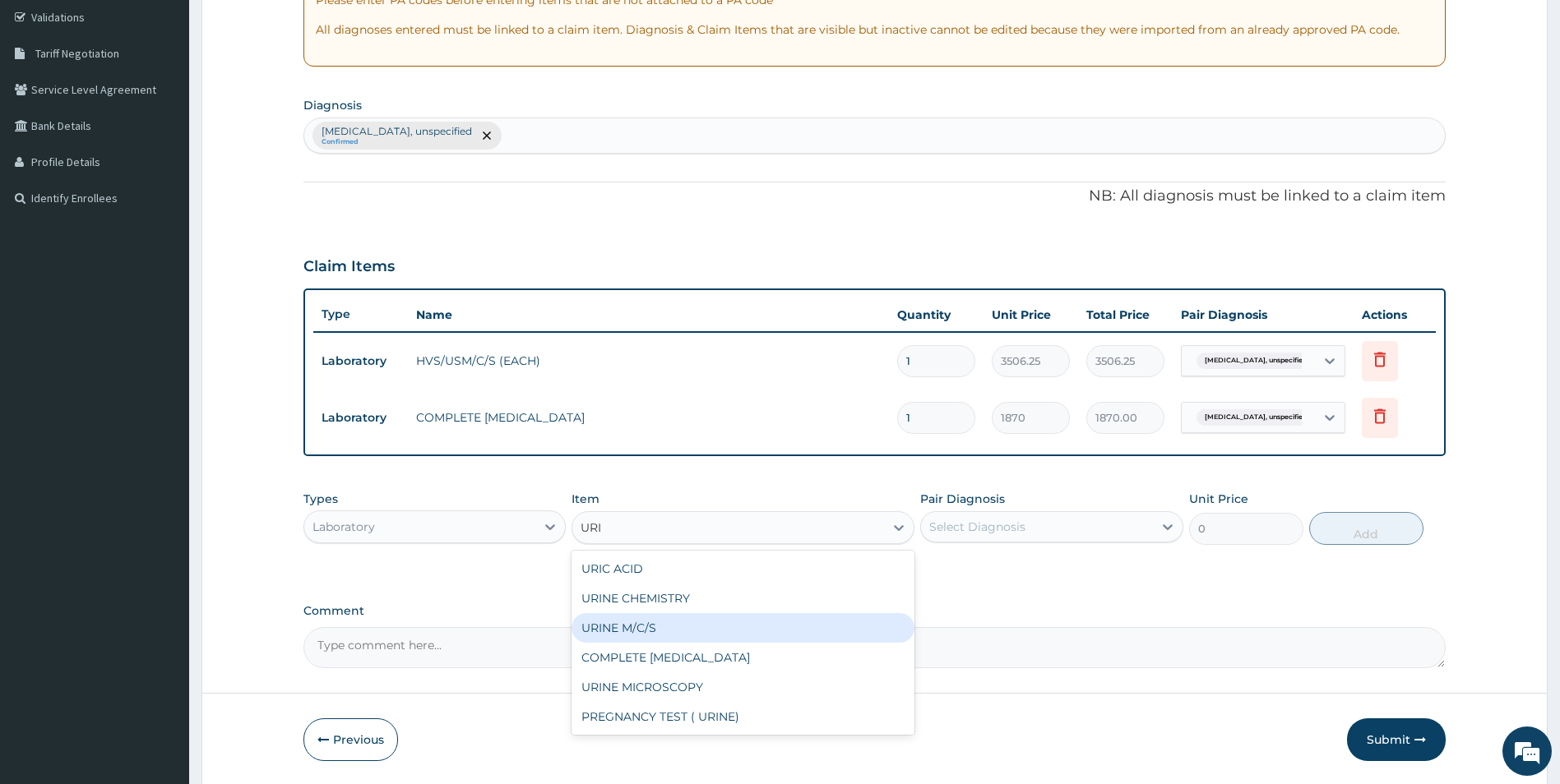
drag, startPoint x: 675, startPoint y: 630, endPoint x: 686, endPoint y: 630, distance: 11.0
click at [676, 630] on div "URINE M/C/S" at bounding box center [742, 628] width 343 height 30
type input "3506.25"
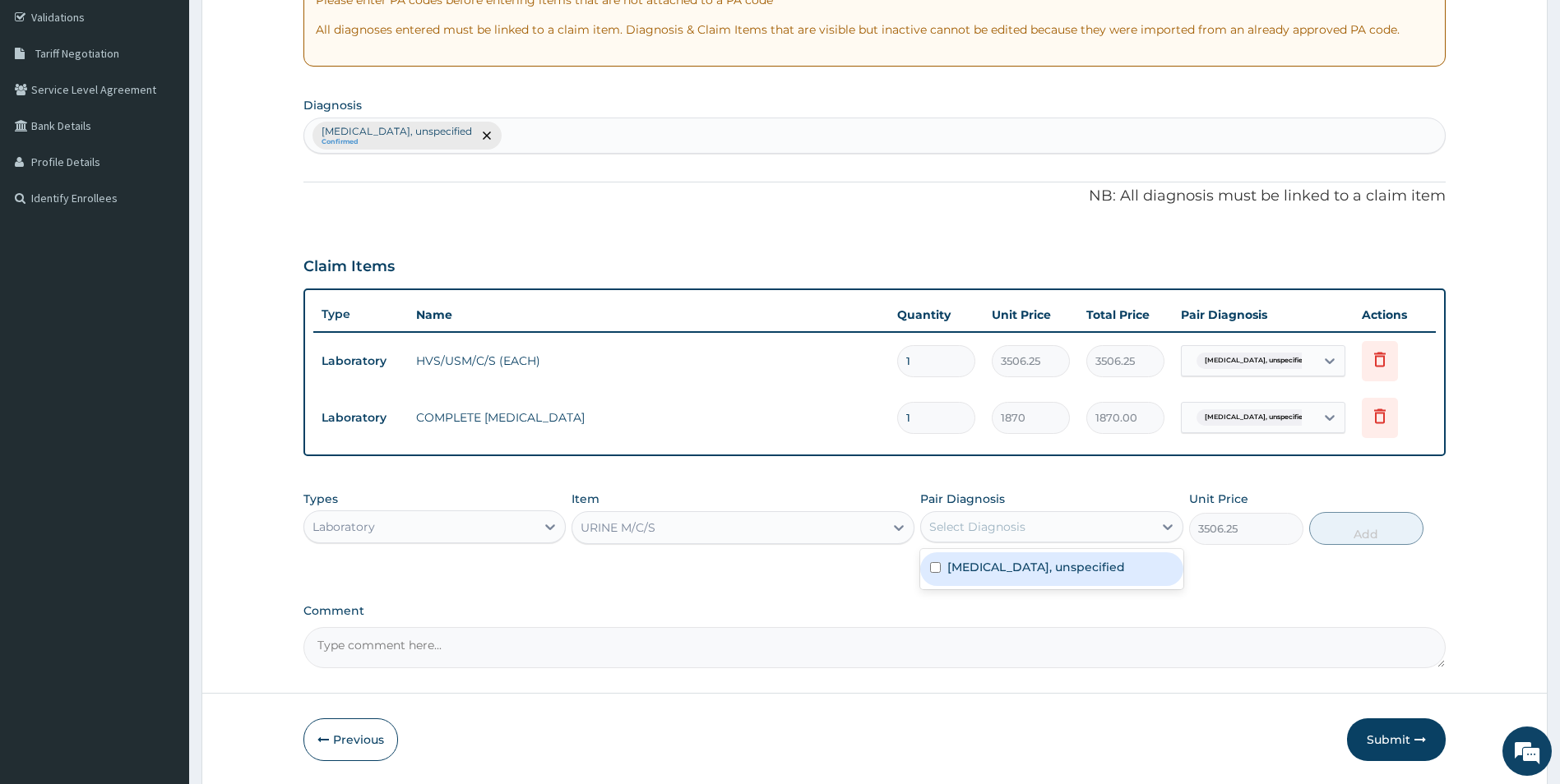
click at [1092, 527] on div "Select Diagnosis" at bounding box center [1036, 526] width 232 height 26
drag, startPoint x: 1093, startPoint y: 554, endPoint x: 1161, endPoint y: 558, distance: 68.1
click at [1101, 557] on div "Vulvitis, unspecified" at bounding box center [1051, 569] width 263 height 33
checkbox input "true"
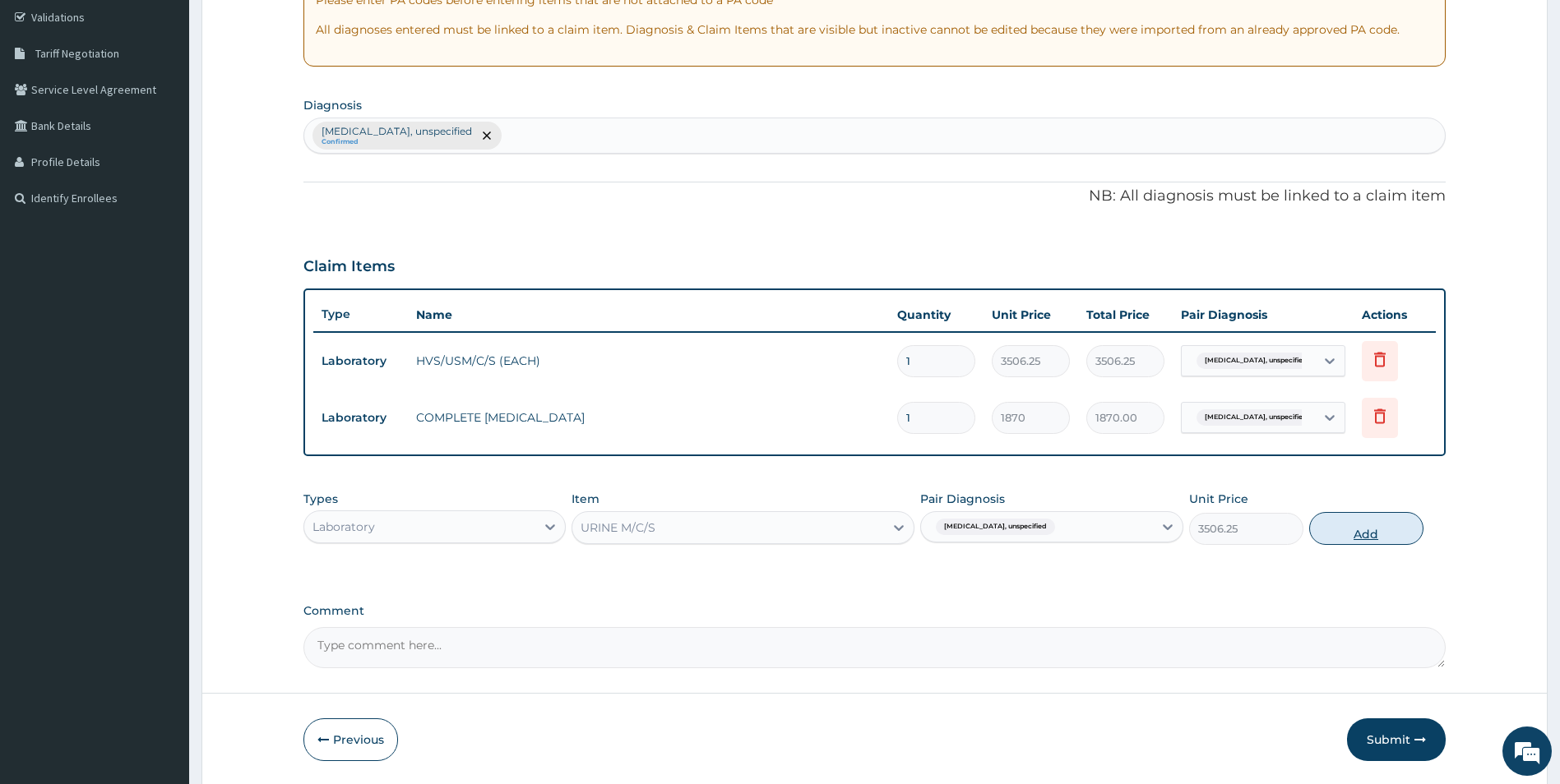
click at [1345, 526] on button "Add" at bounding box center [1366, 528] width 114 height 33
type input "0"
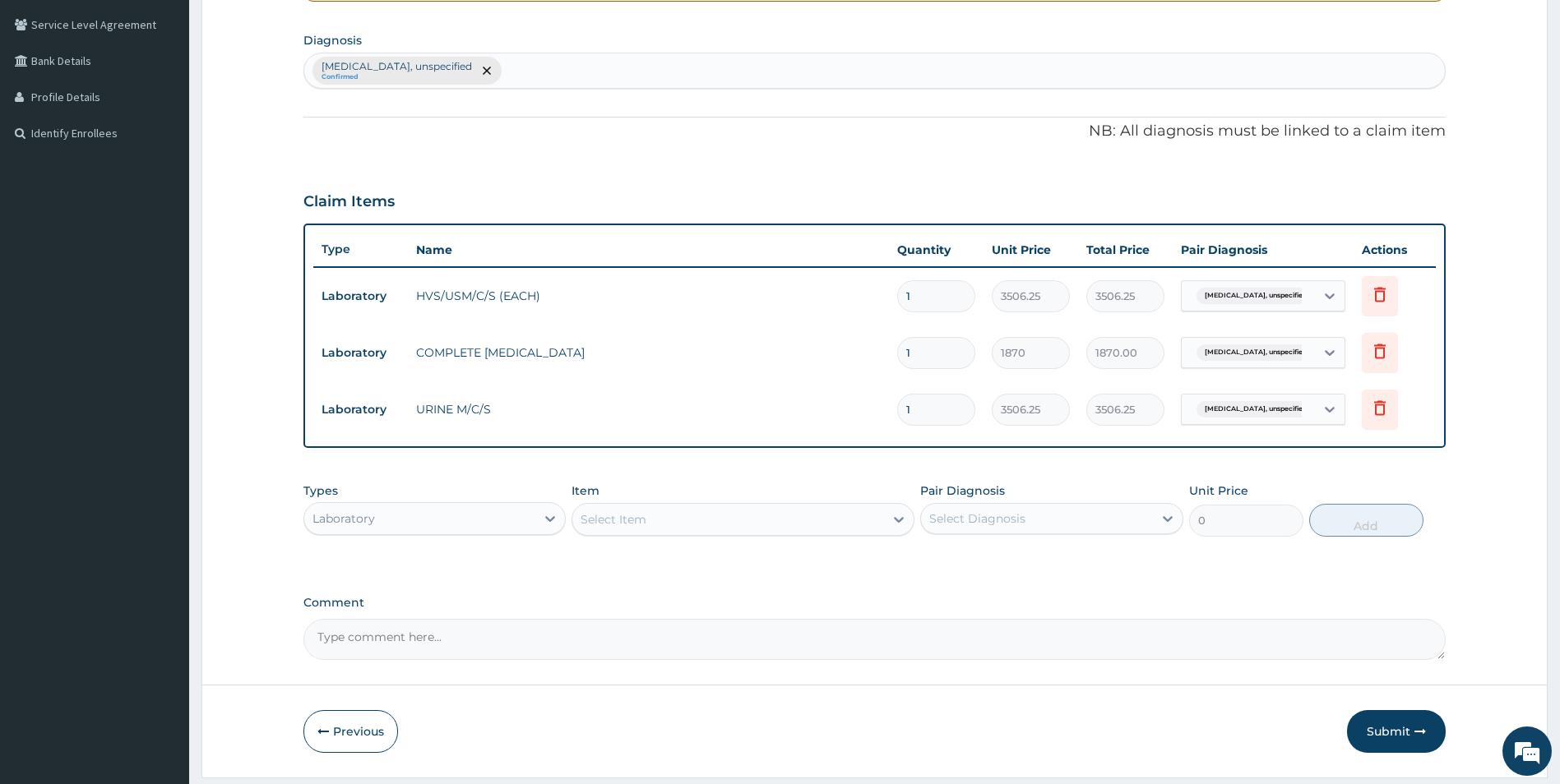
scroll to position [420, 0]
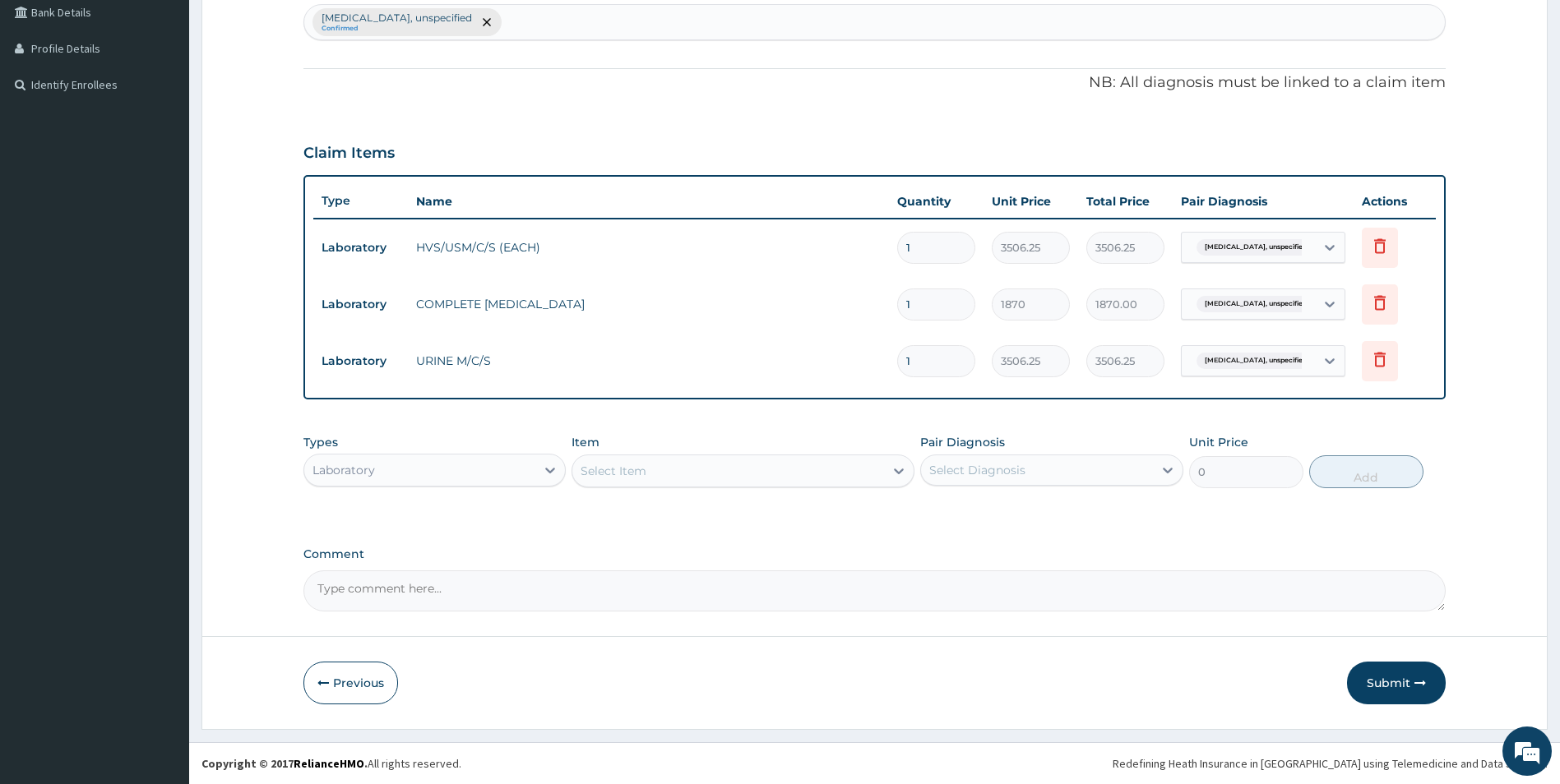
click at [427, 582] on textarea "Comment" at bounding box center [875, 590] width 1143 height 41
click at [523, 590] on textarea "URINARY TRACT" at bounding box center [875, 590] width 1143 height 41
click at [521, 591] on textarea "URINARY TRACT" at bounding box center [875, 590] width 1143 height 41
drag, startPoint x: 521, startPoint y: 591, endPoint x: 617, endPoint y: 595, distance: 96.1
click at [539, 596] on textarea "URINARY TRACT INFECTION" at bounding box center [875, 590] width 1143 height 41
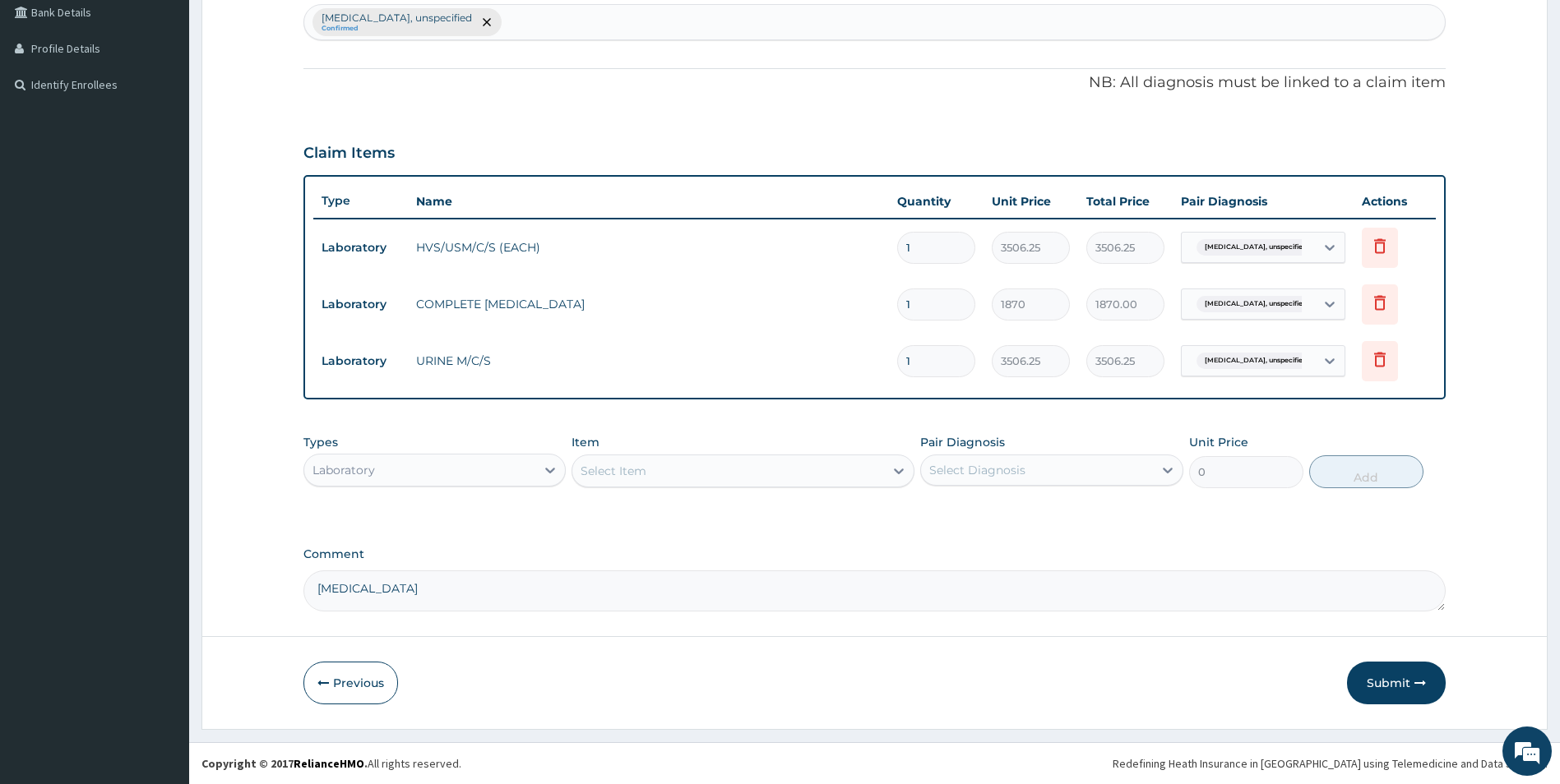
type textarea "URINARY TRACT INFECTION"
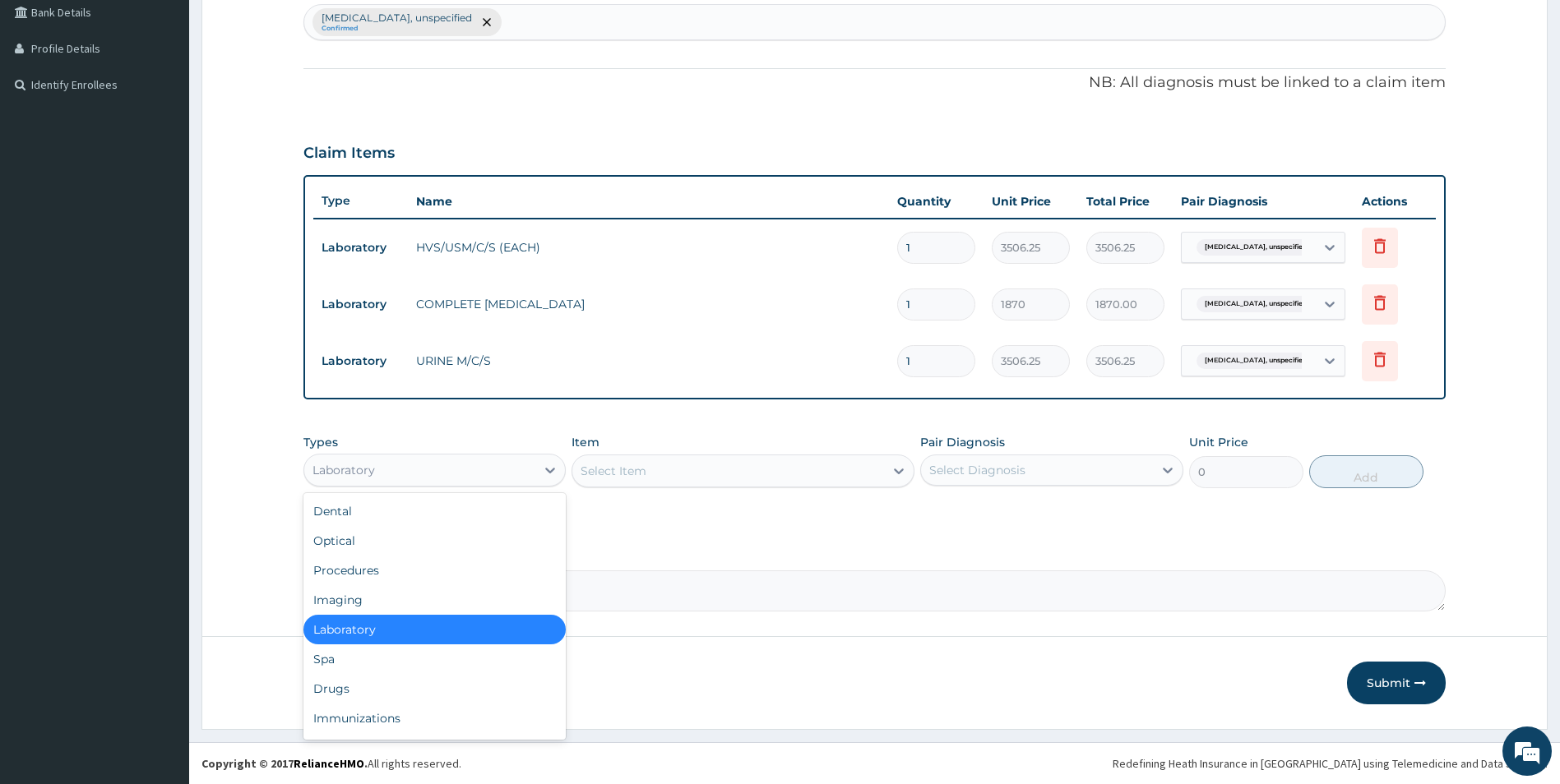
click at [514, 473] on div "Laboratory" at bounding box center [420, 470] width 232 height 26
click at [341, 570] on div "Procedures" at bounding box center [435, 571] width 263 height 30
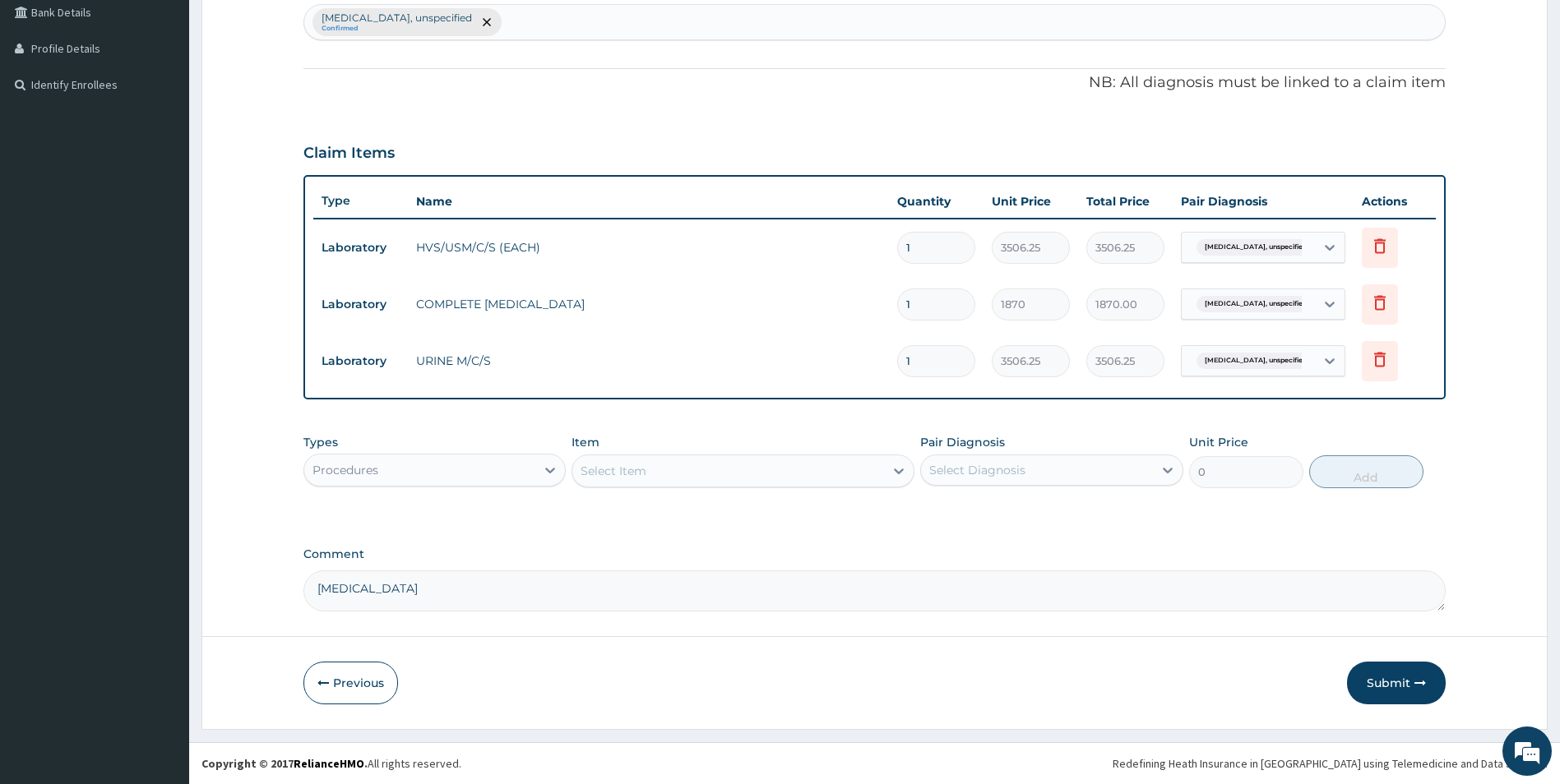
drag, startPoint x: 691, startPoint y: 489, endPoint x: 685, endPoint y: 470, distance: 19.9
click at [687, 485] on div "Types Procedures Item Select Item Pair Diagnosis Select Diagnosis Unit Price 0 …" at bounding box center [875, 461] width 1143 height 71
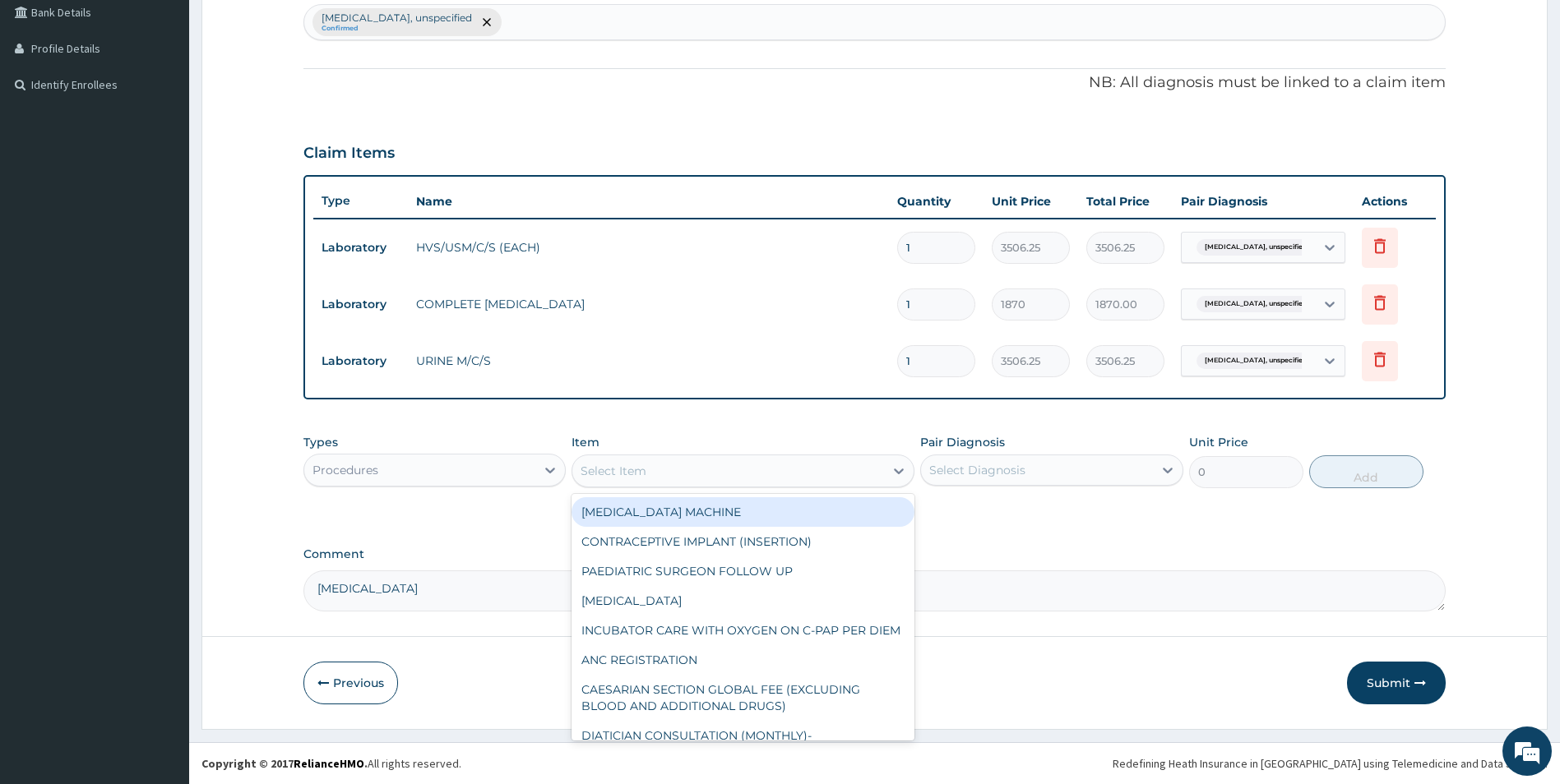
click at [685, 468] on div "Select Item" at bounding box center [728, 470] width 312 height 26
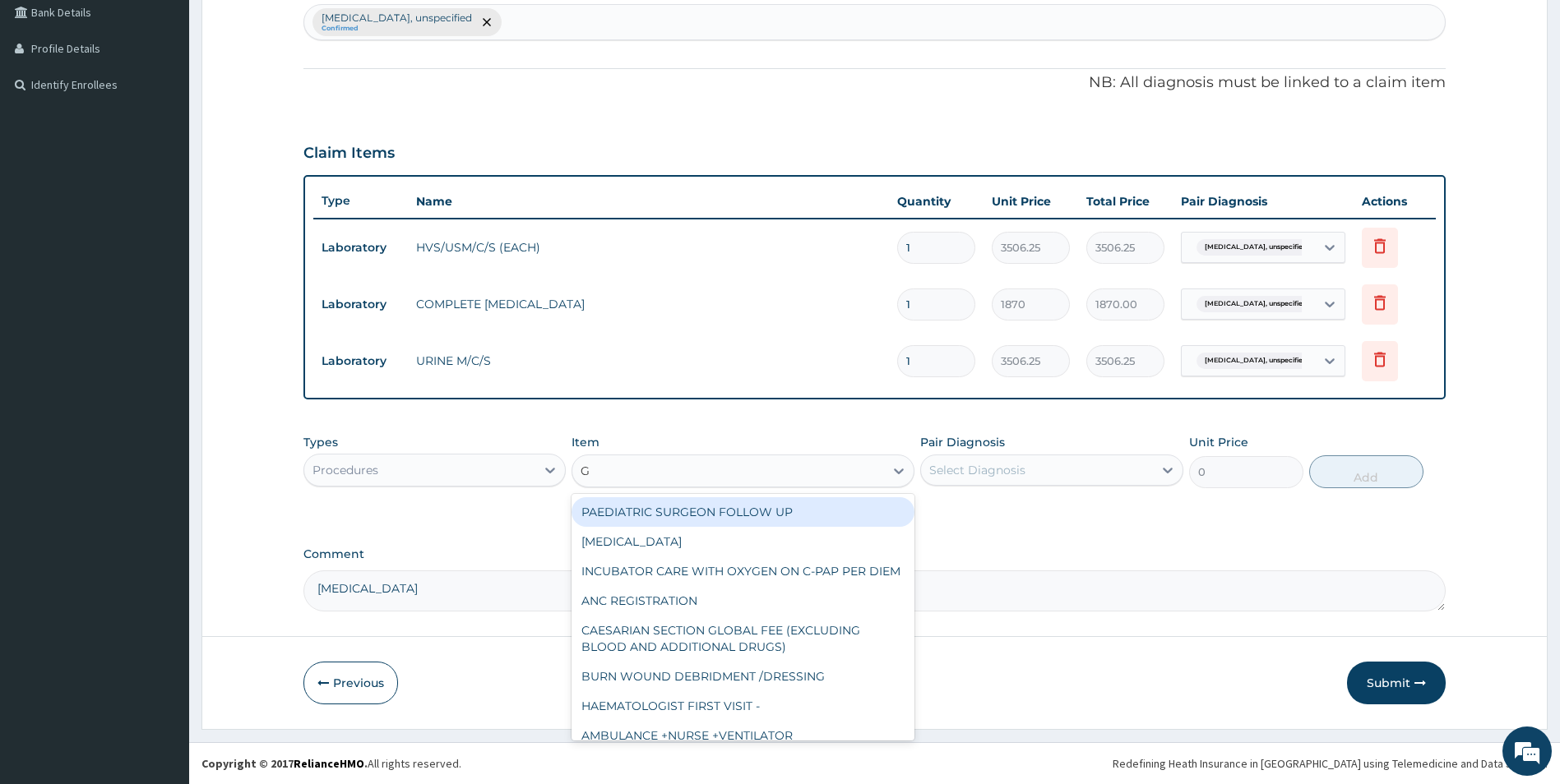
type input "GP"
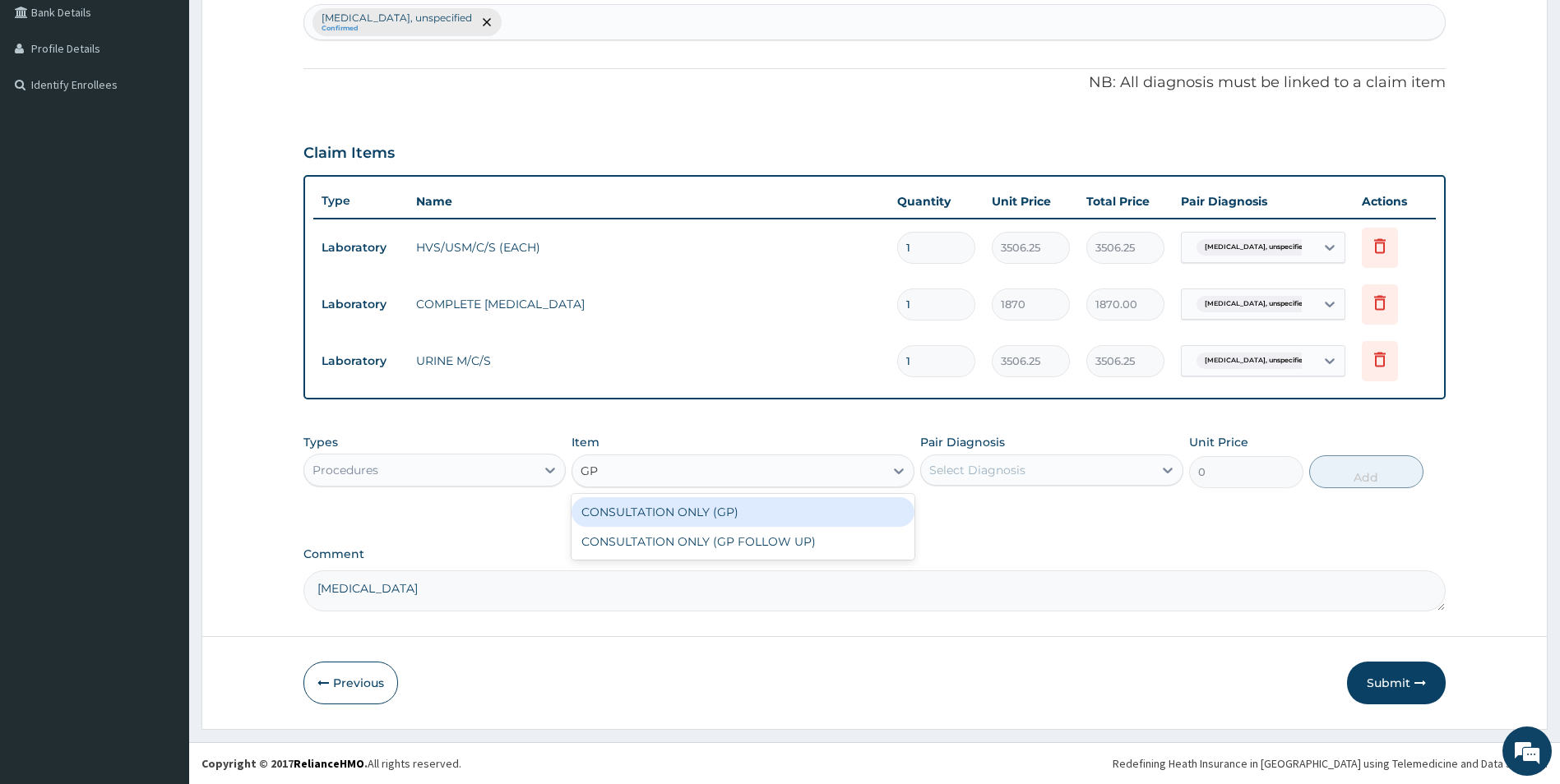
click at [685, 507] on div "CONSULTATION ONLY (GP)" at bounding box center [742, 512] width 343 height 30
type input "6250"
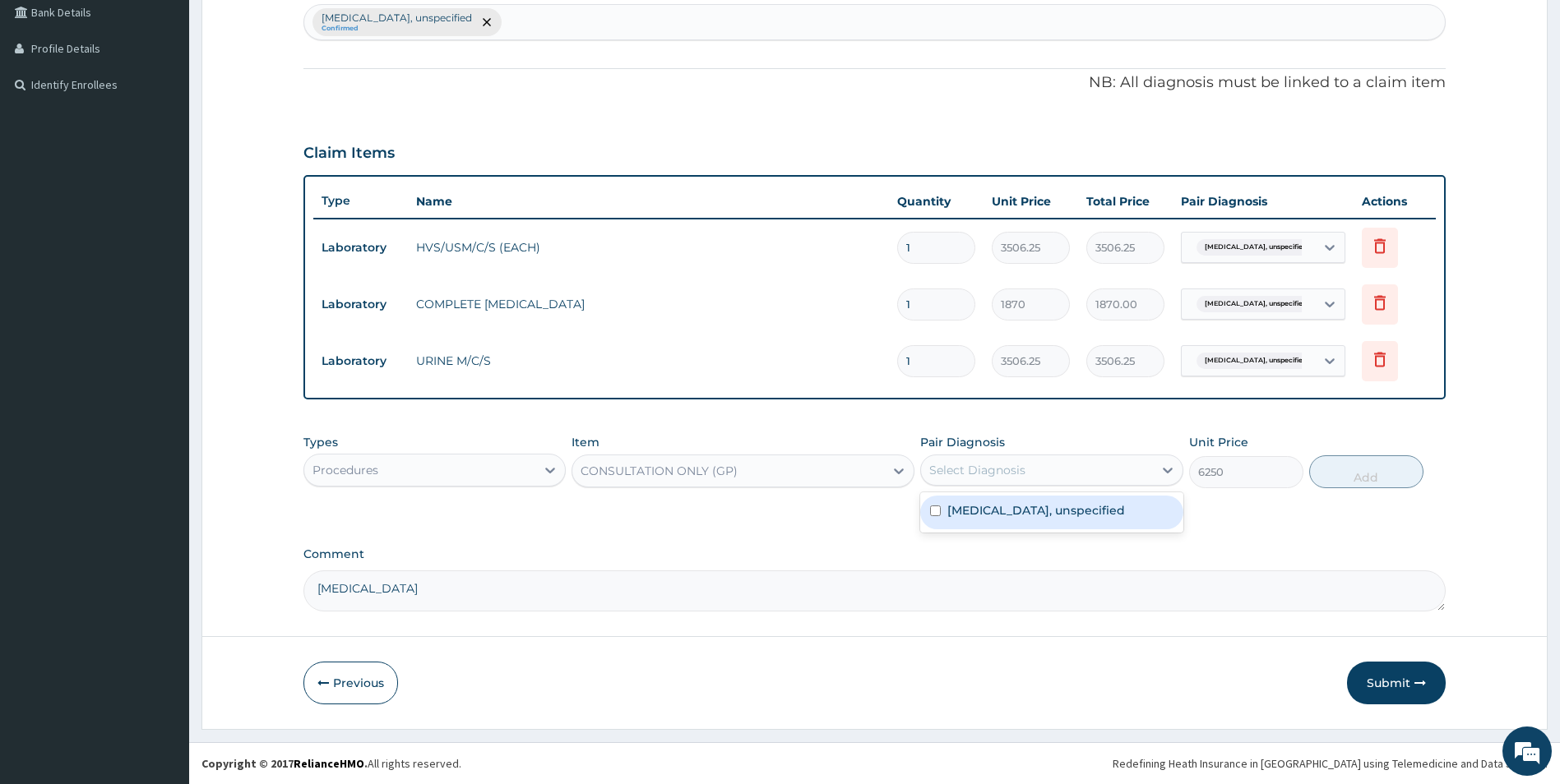
click at [1011, 475] on div "Select Diagnosis" at bounding box center [977, 470] width 96 height 16
click at [1007, 517] on label "Vulvitis, unspecified" at bounding box center [1036, 511] width 177 height 16
checkbox input "true"
click at [1339, 471] on button "Add" at bounding box center [1366, 472] width 114 height 33
type input "0"
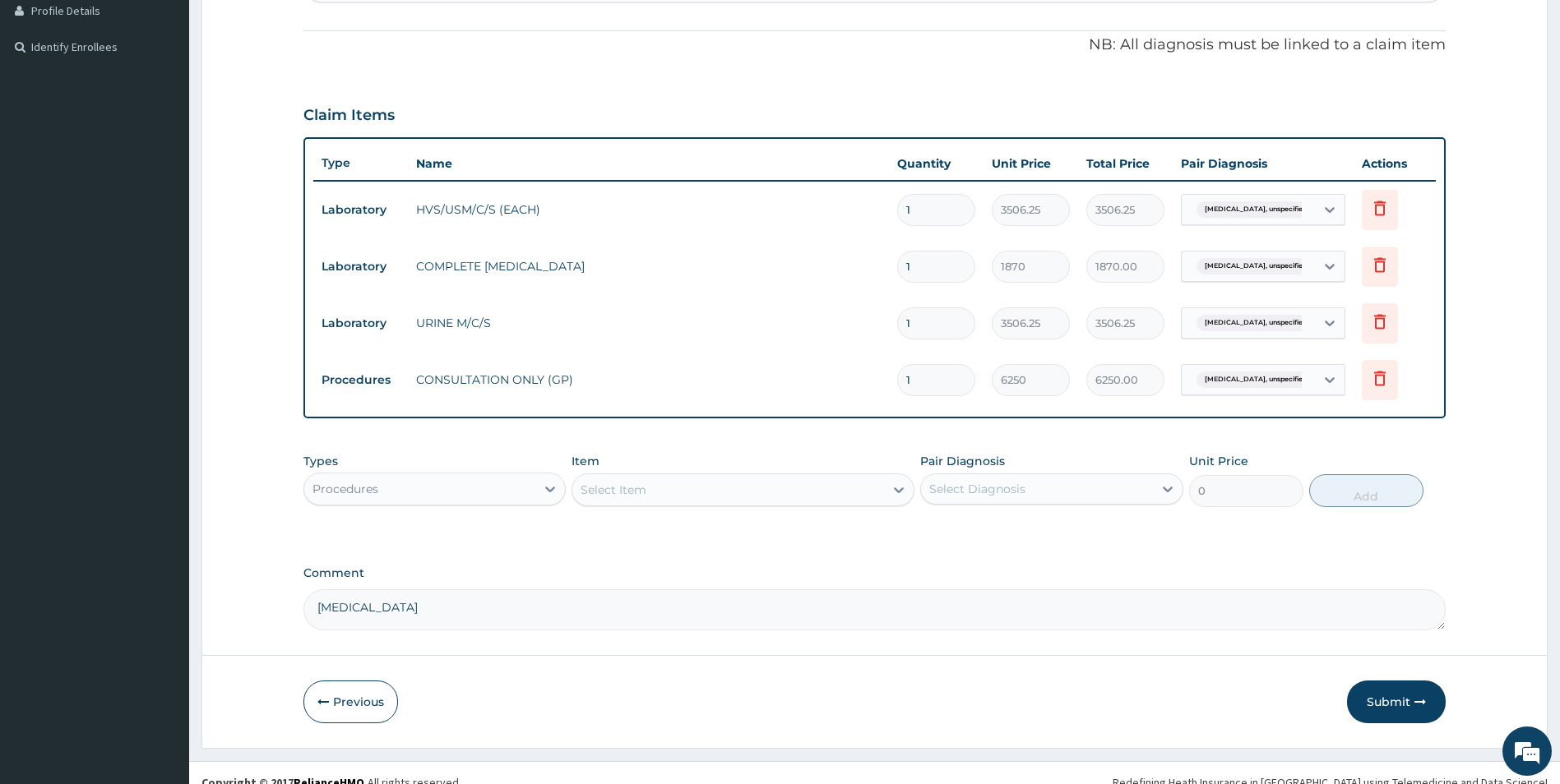
scroll to position [477, 0]
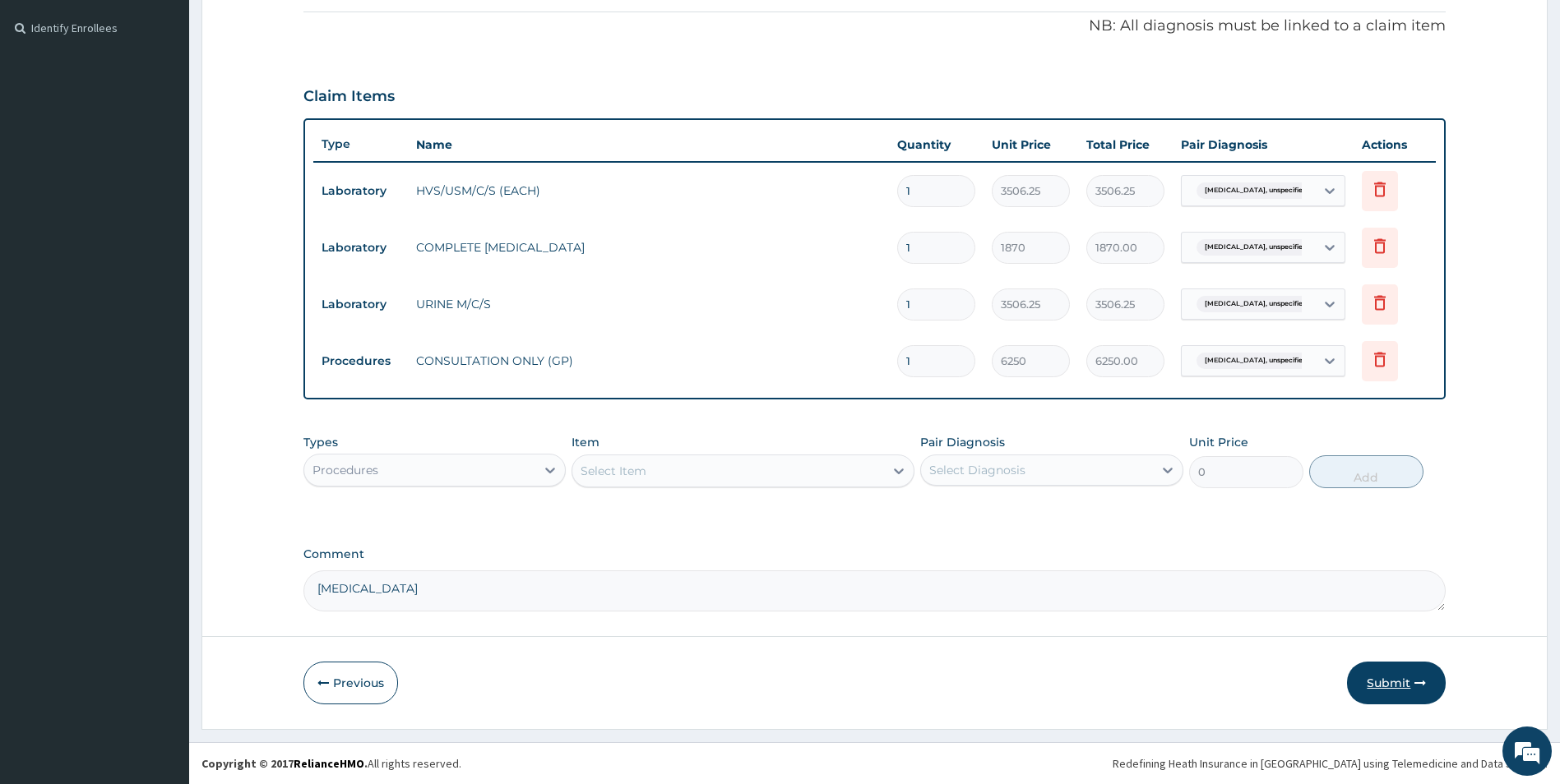
click at [1378, 680] on button "Submit" at bounding box center [1395, 683] width 99 height 43
